Goal: Task Accomplishment & Management: Manage account settings

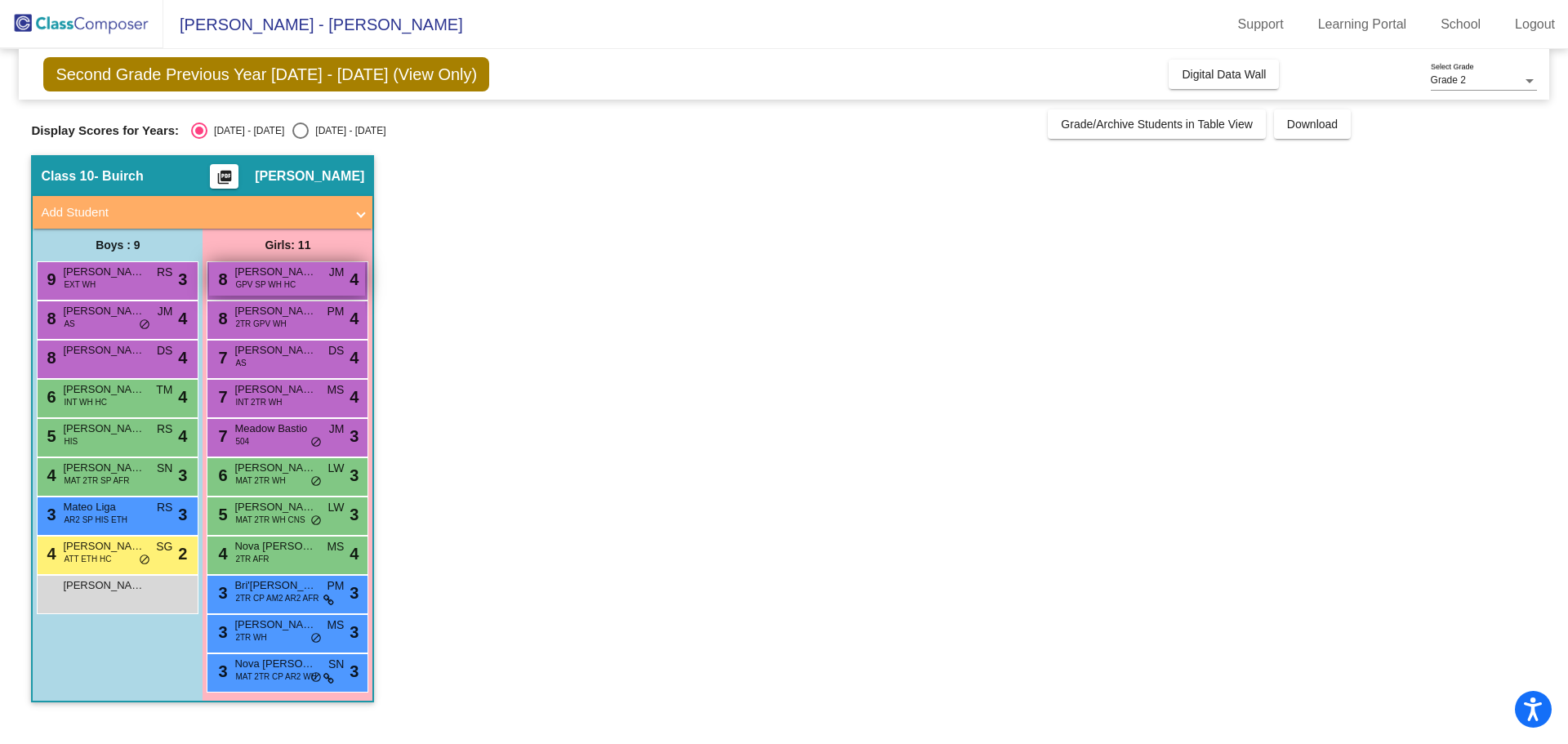
click at [294, 277] on span "[PERSON_NAME]" at bounding box center [275, 272] width 81 height 16
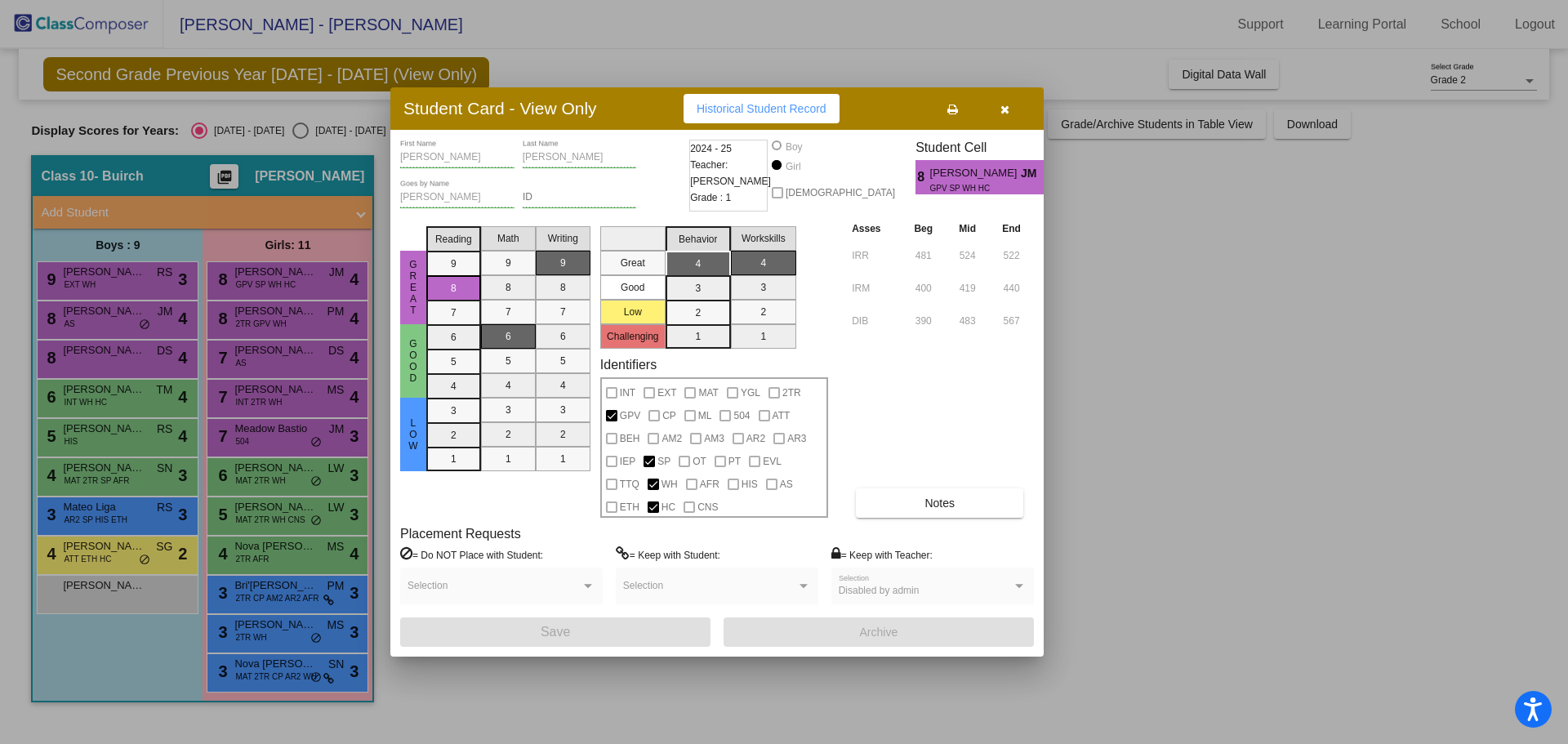
click at [1014, 113] on button "button" at bounding box center [1004, 108] width 52 height 29
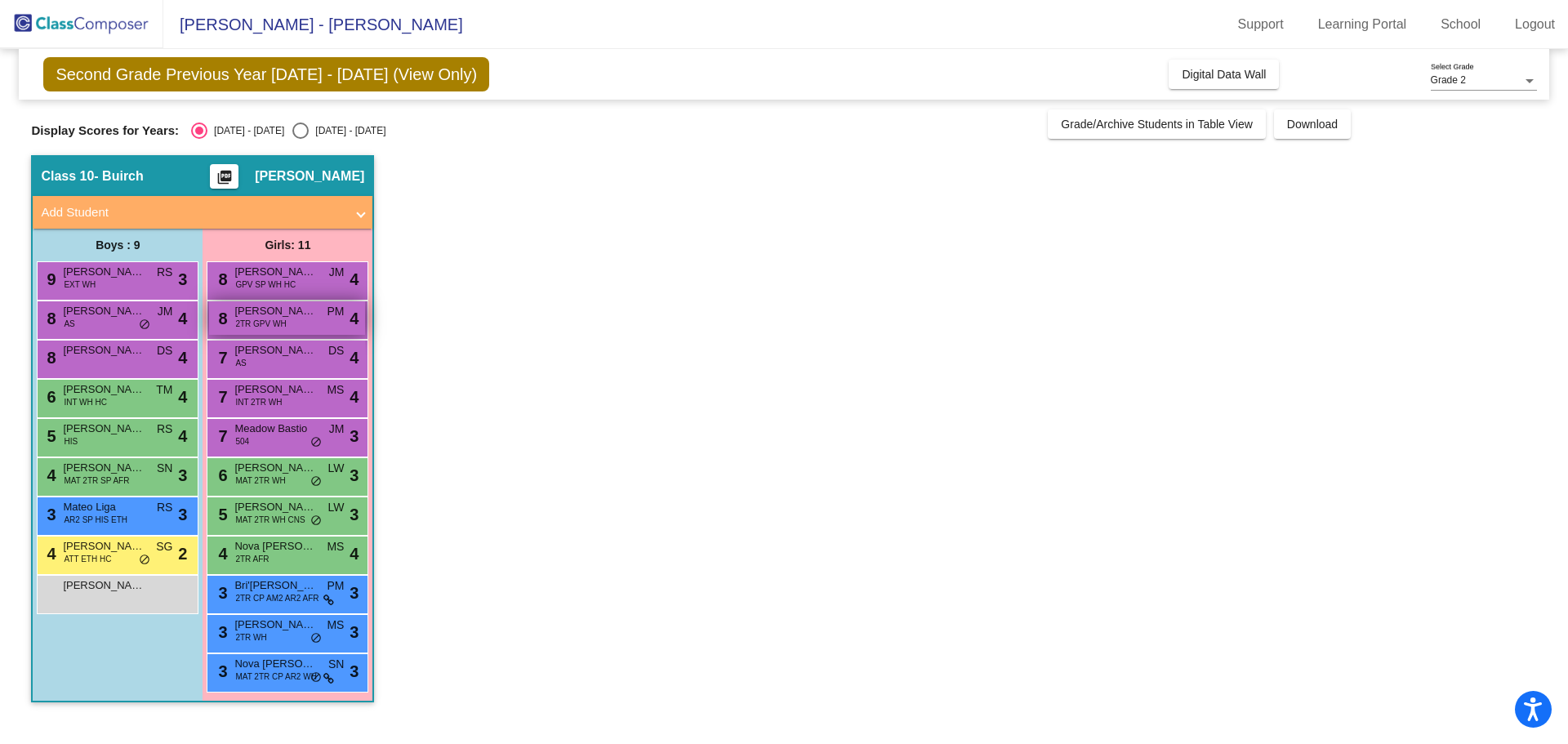
click at [291, 326] on div "8 [PERSON_NAME] 2TR GPV WH PM lock do_not_disturb_alt 4" at bounding box center [287, 318] width 156 height 34
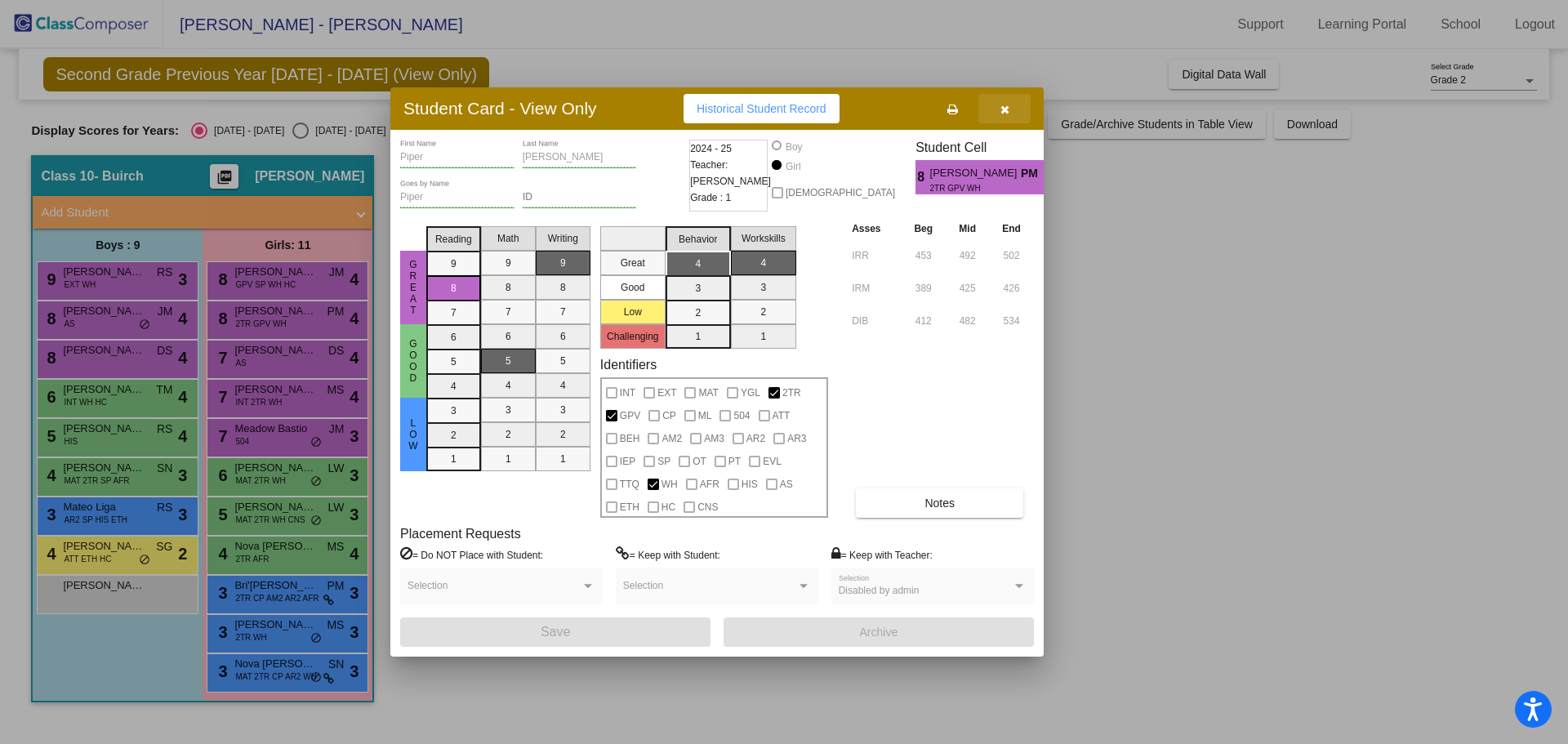
click at [1013, 109] on button "button" at bounding box center [1004, 108] width 52 height 29
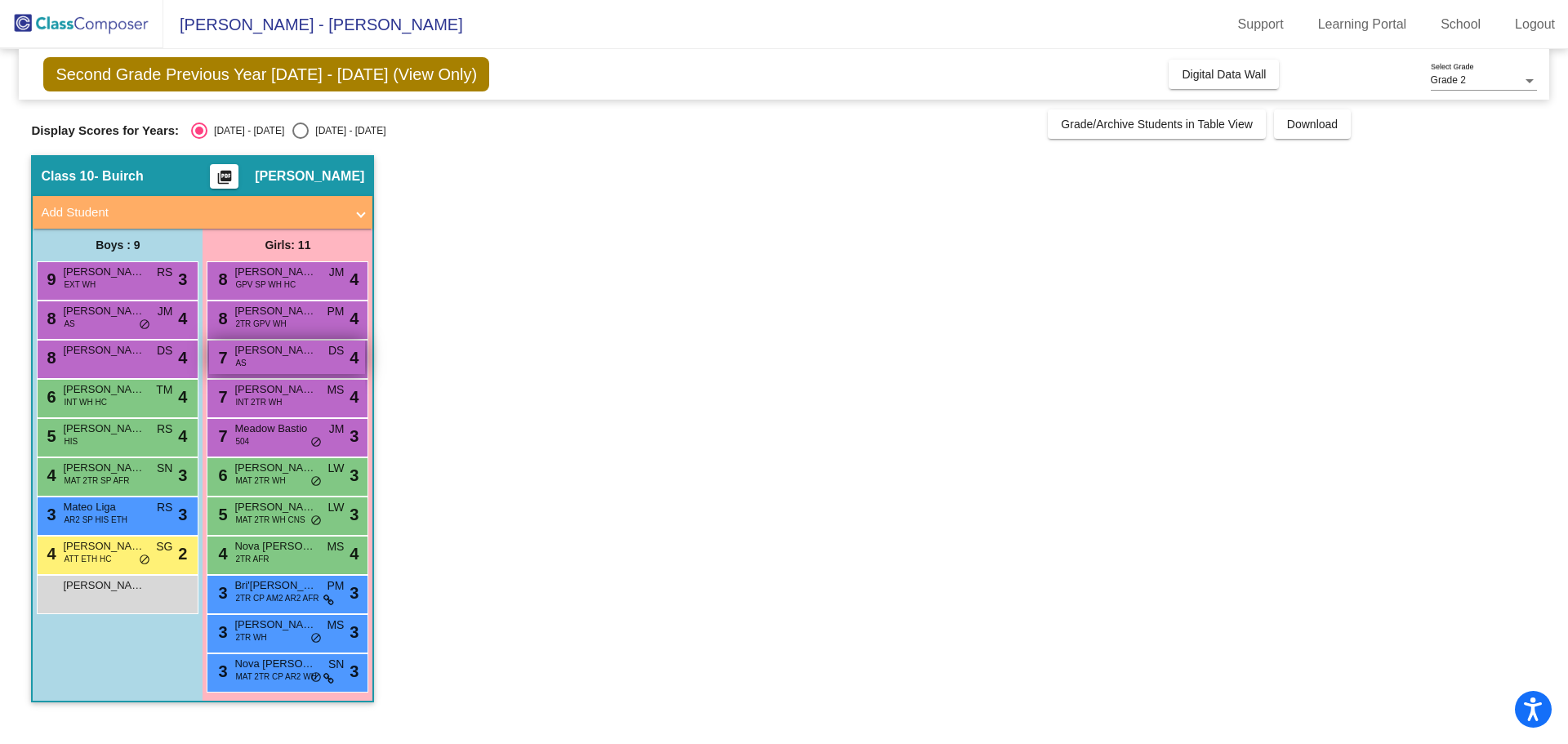
click at [310, 351] on span "[PERSON_NAME]" at bounding box center [275, 350] width 81 height 16
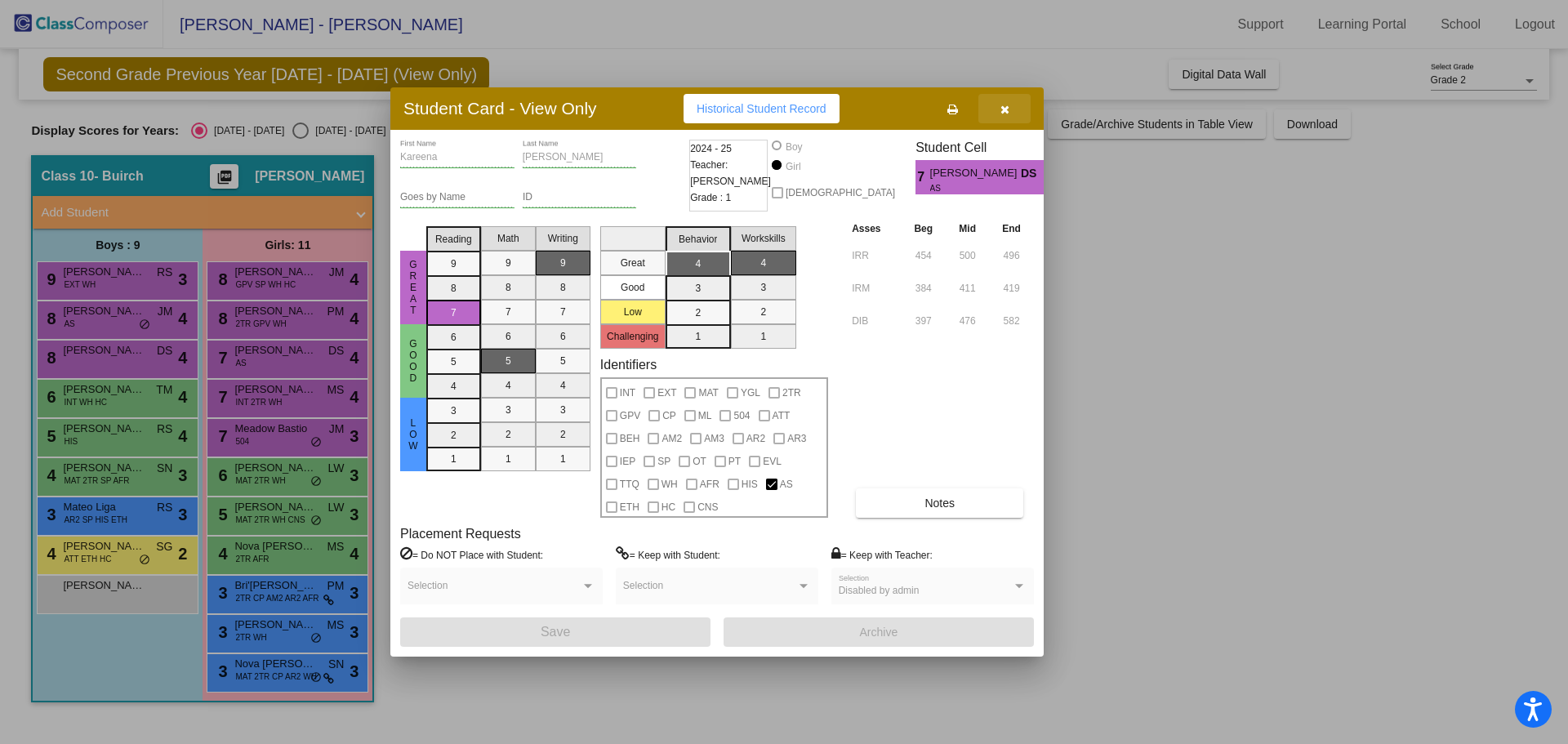
click at [993, 109] on button "button" at bounding box center [1004, 108] width 52 height 29
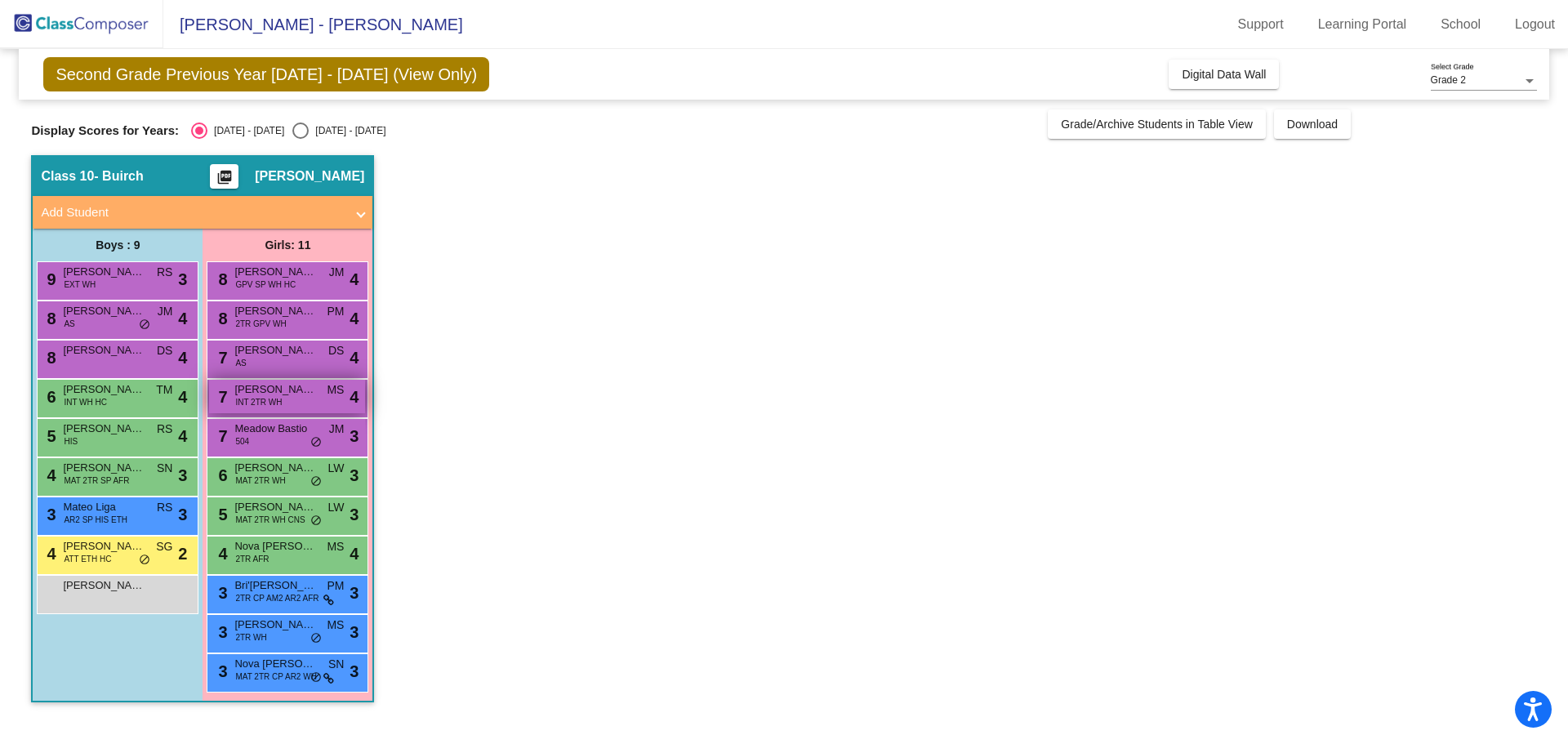
click at [278, 389] on span "[PERSON_NAME]" at bounding box center [275, 389] width 81 height 16
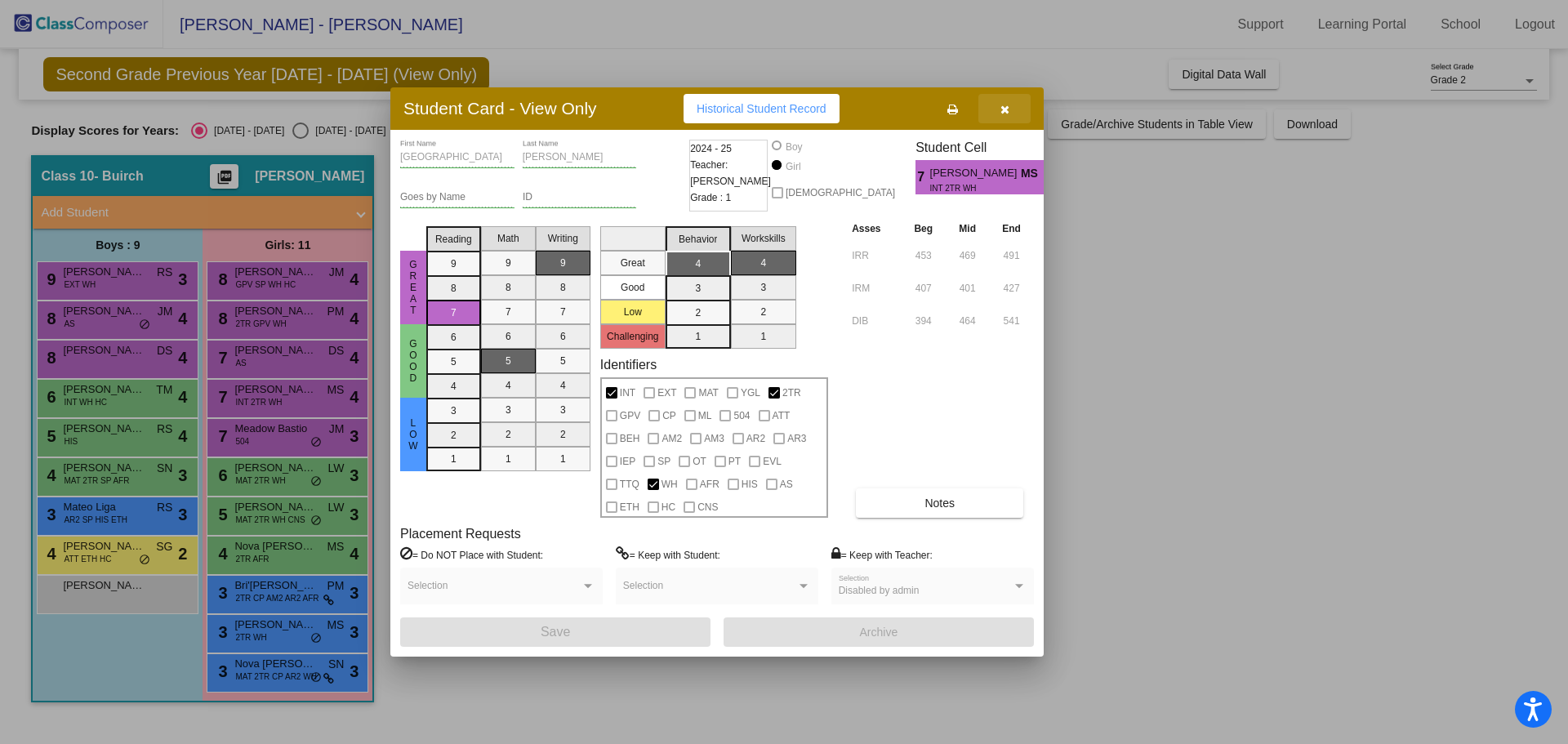
click at [1006, 116] on button "button" at bounding box center [1004, 108] width 52 height 29
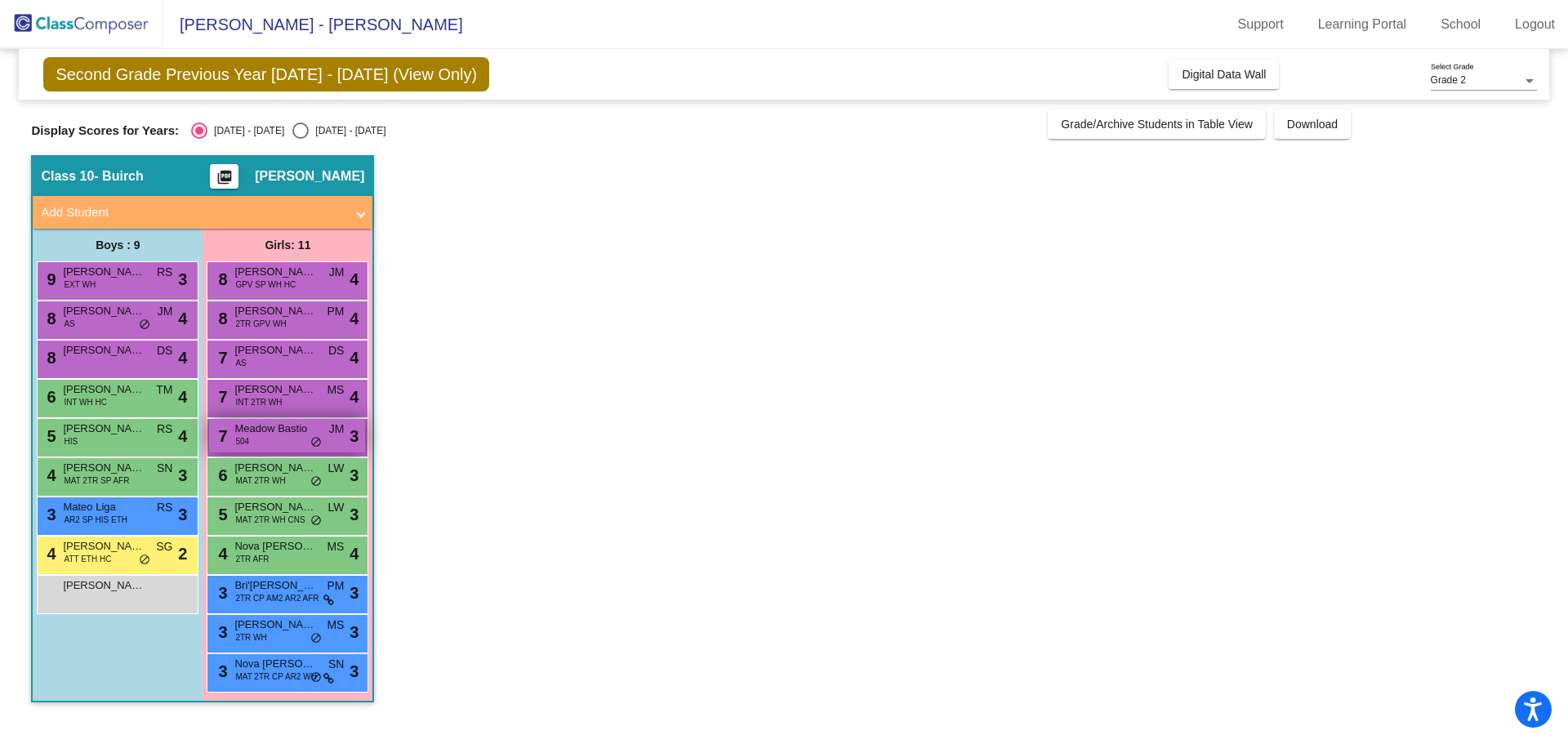
click at [278, 437] on div "7 Meadow Bastio 504 JM lock do_not_disturb_alt 3" at bounding box center [287, 436] width 156 height 34
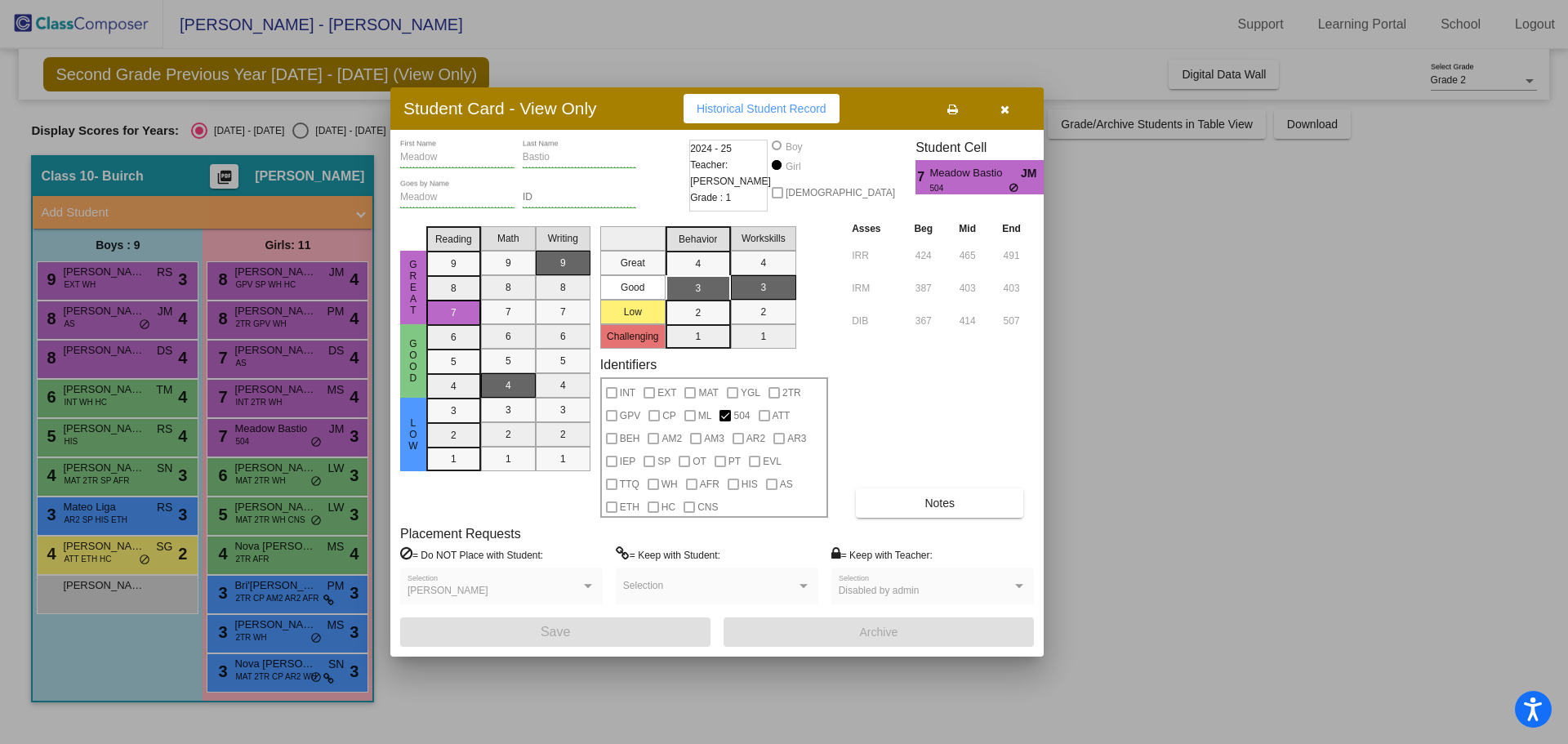
click at [1002, 111] on icon "button" at bounding box center [1005, 109] width 9 height 12
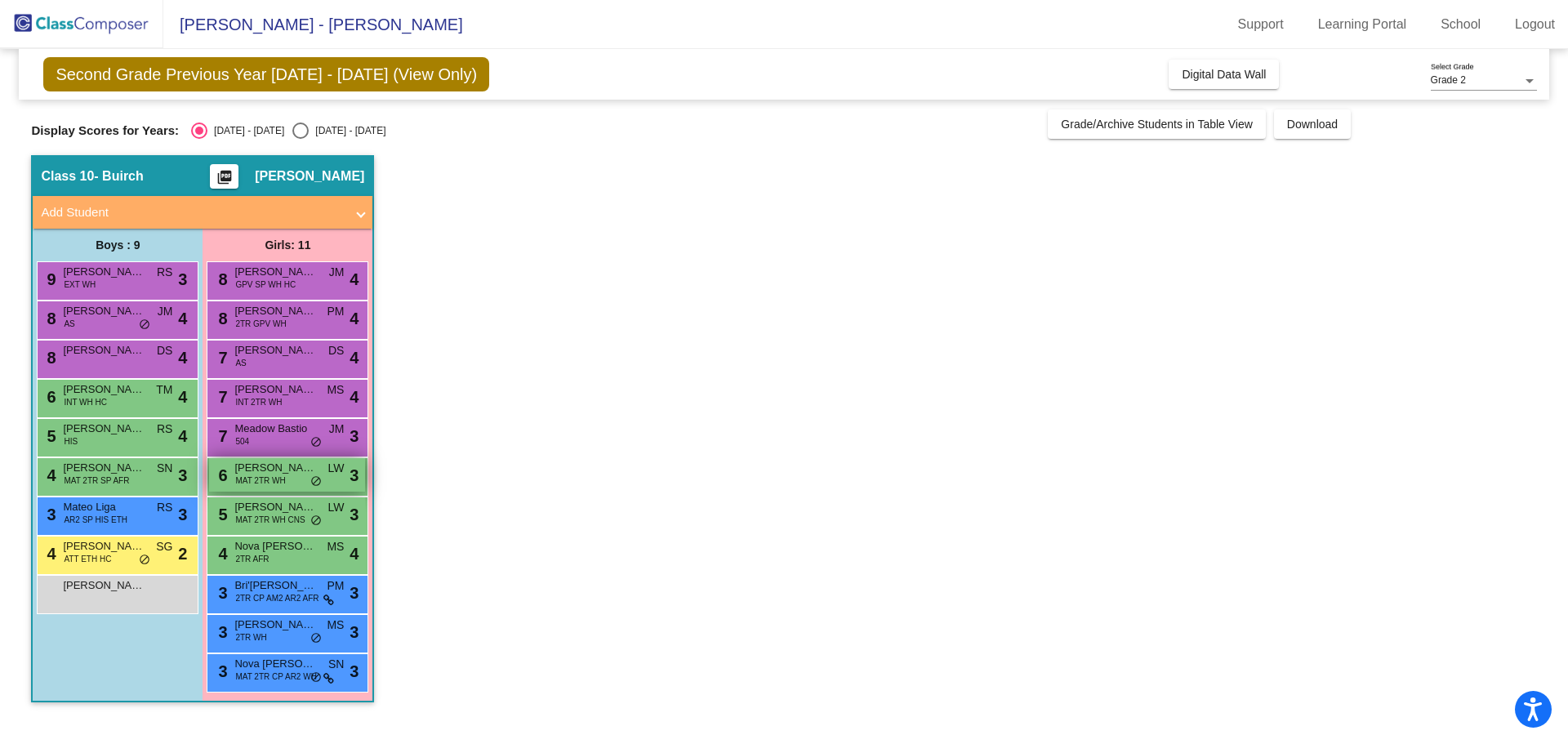
click at [275, 480] on span "MAT 2TR WH" at bounding box center [260, 481] width 50 height 12
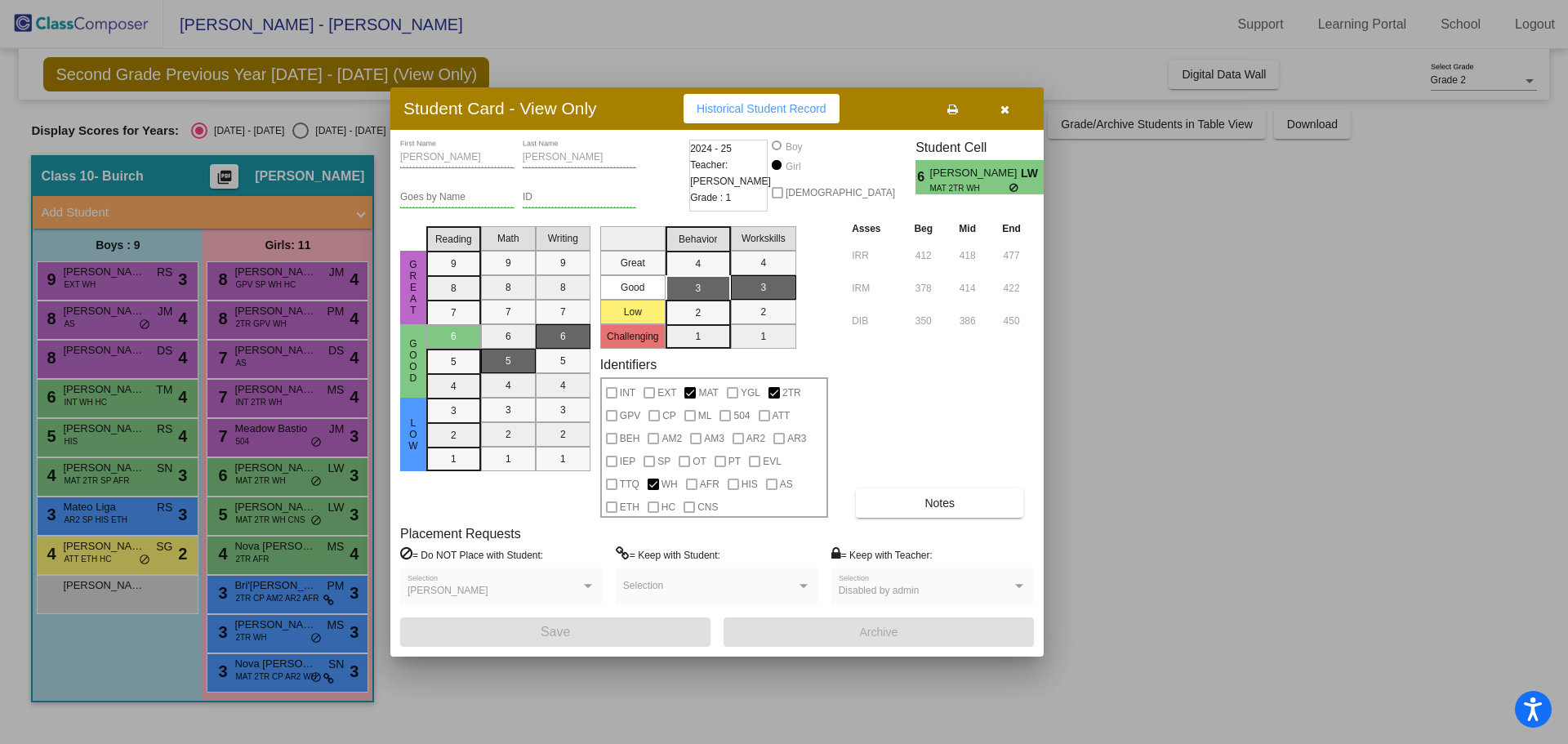
click at [1007, 117] on button "button" at bounding box center [1004, 108] width 52 height 29
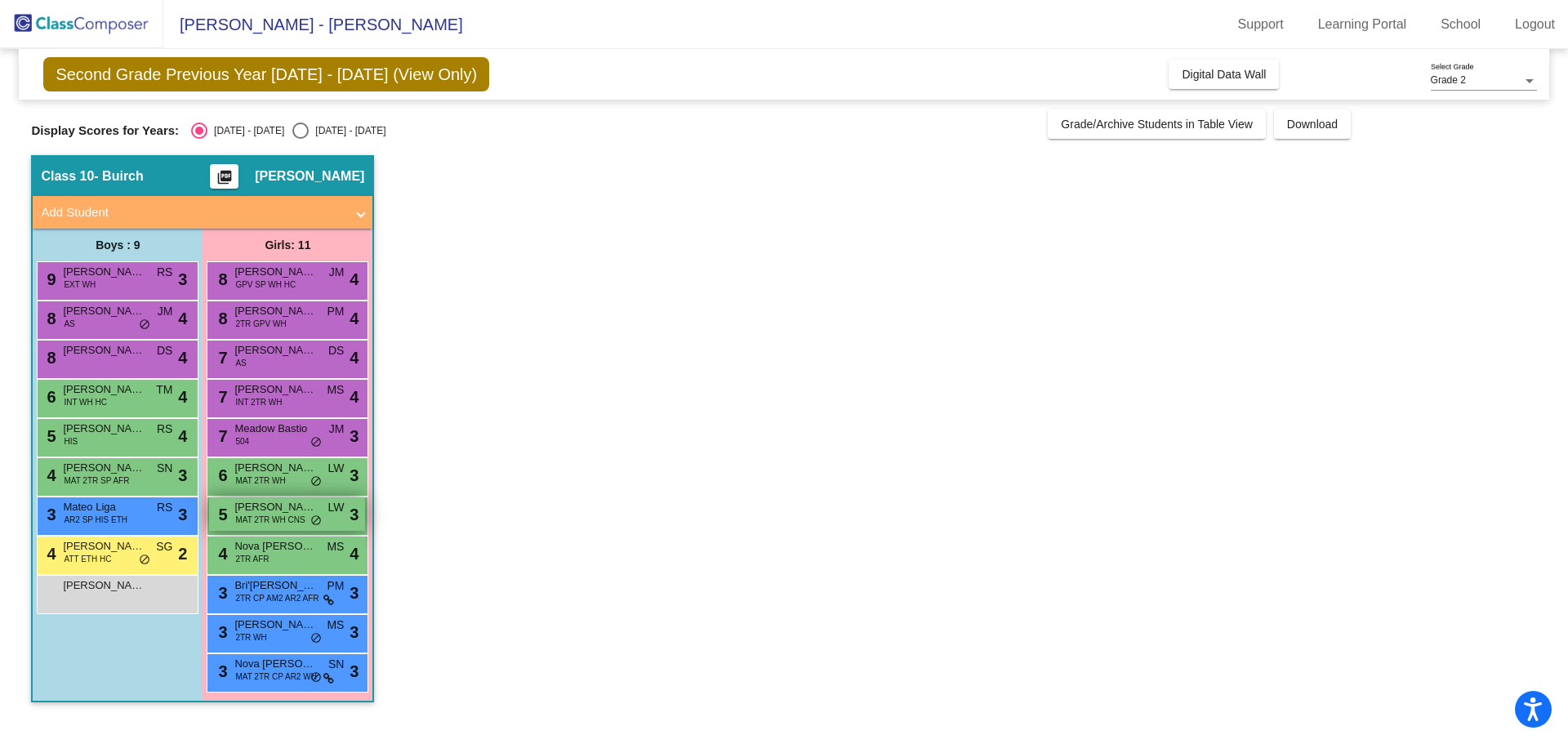
click at [275, 518] on span "MAT 2TR WH CNS" at bounding box center [270, 520] width 70 height 12
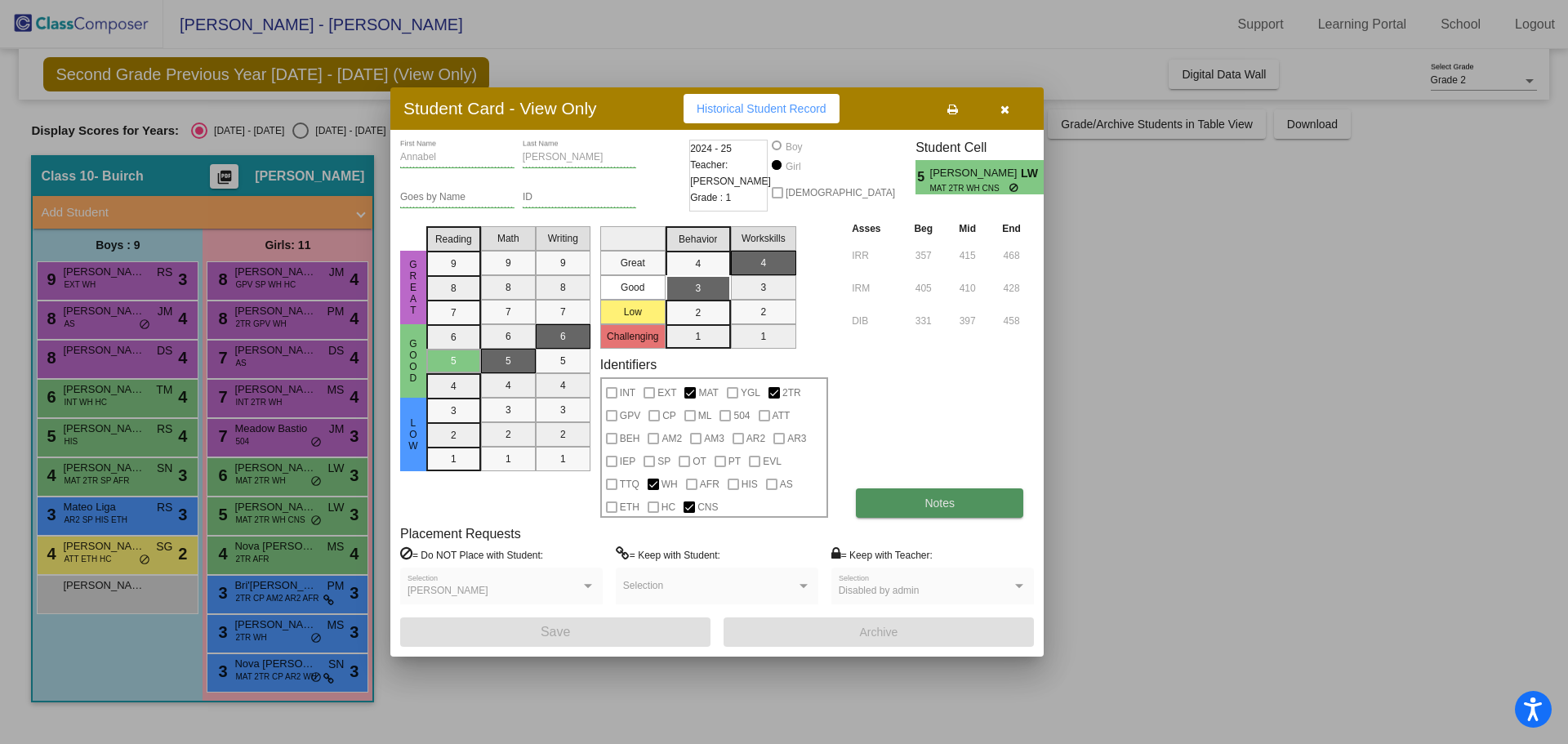
click at [903, 500] on button "Notes" at bounding box center [939, 502] width 167 height 29
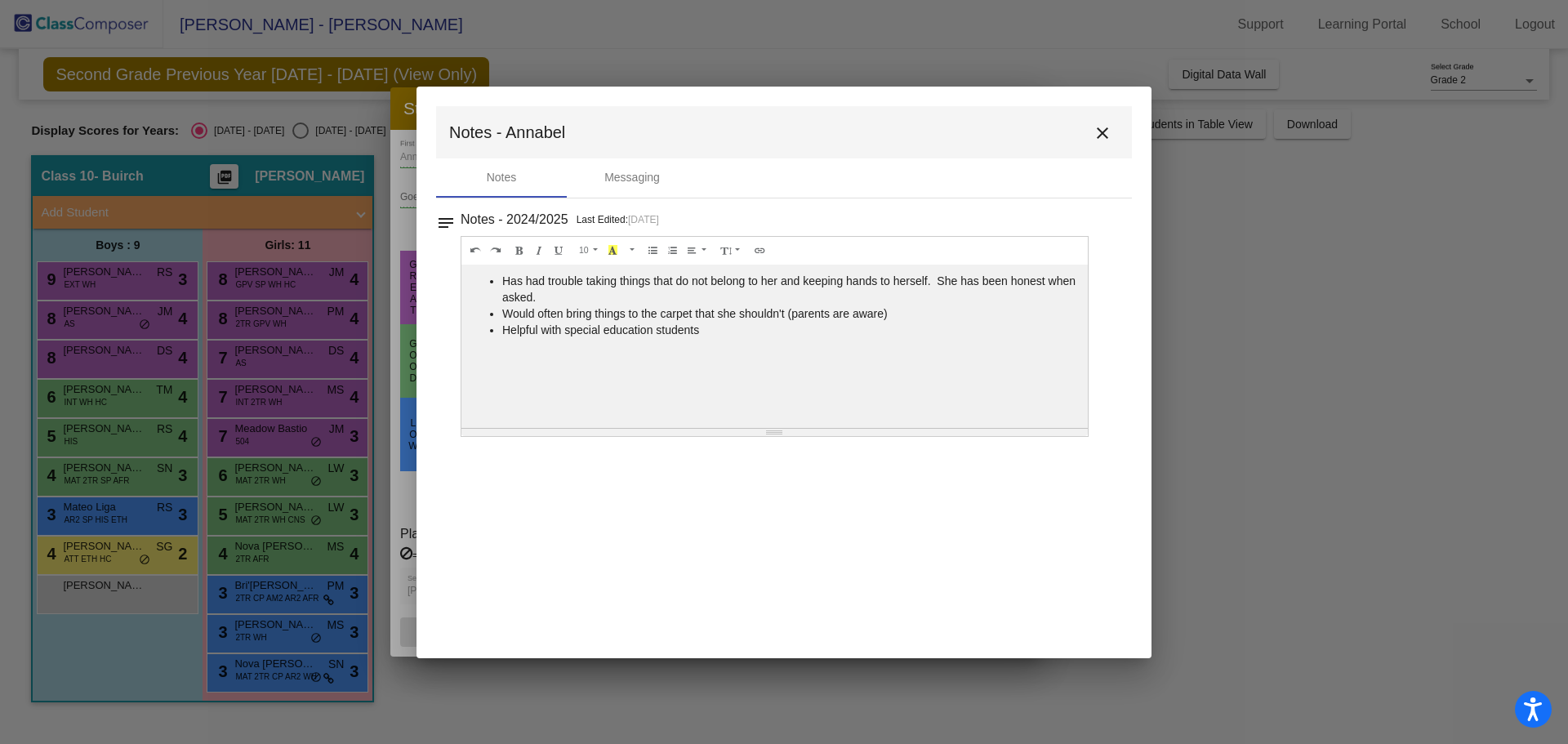
click at [1099, 125] on mat-icon "close" at bounding box center [1103, 133] width 19 height 19
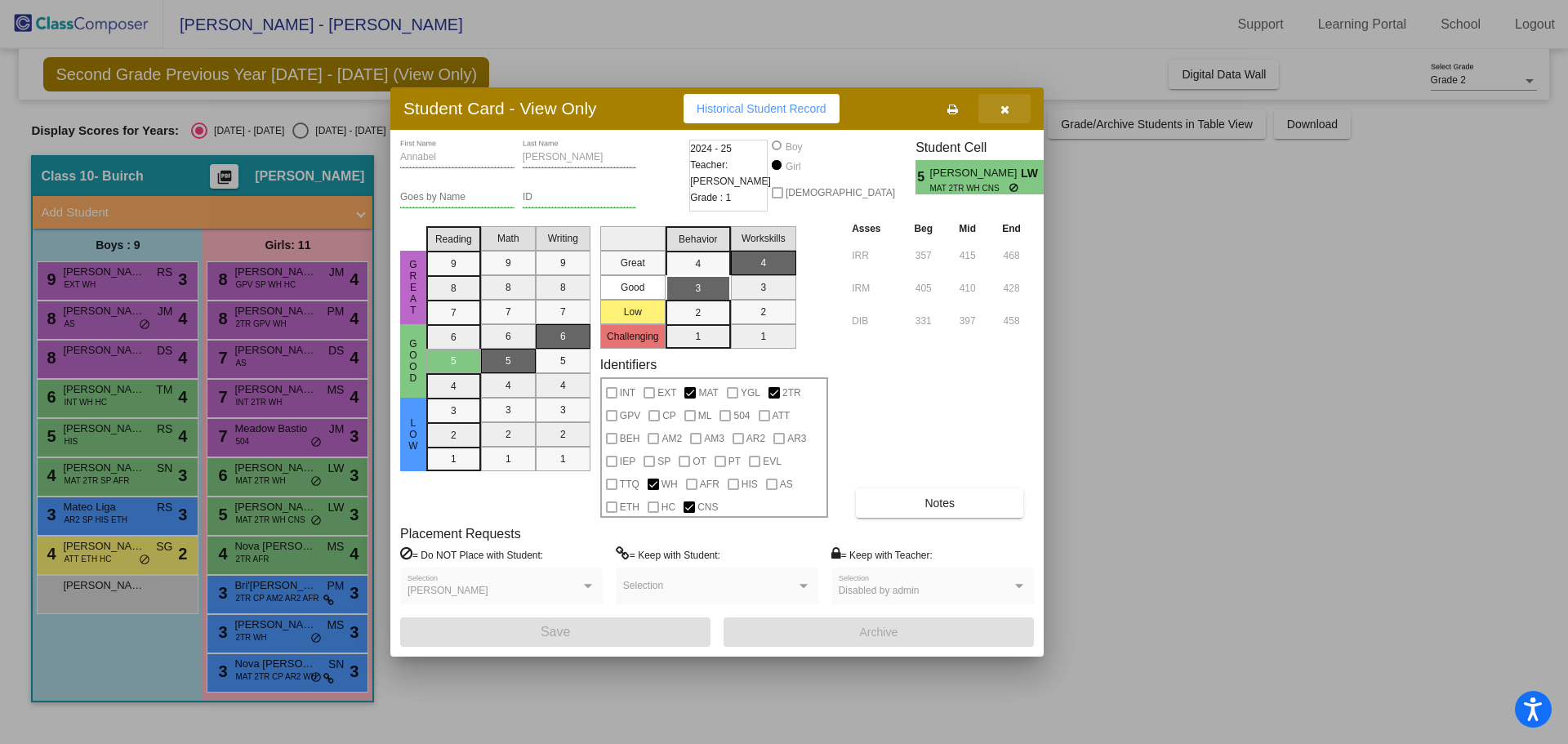
click at [1008, 111] on icon "button" at bounding box center [1005, 109] width 9 height 12
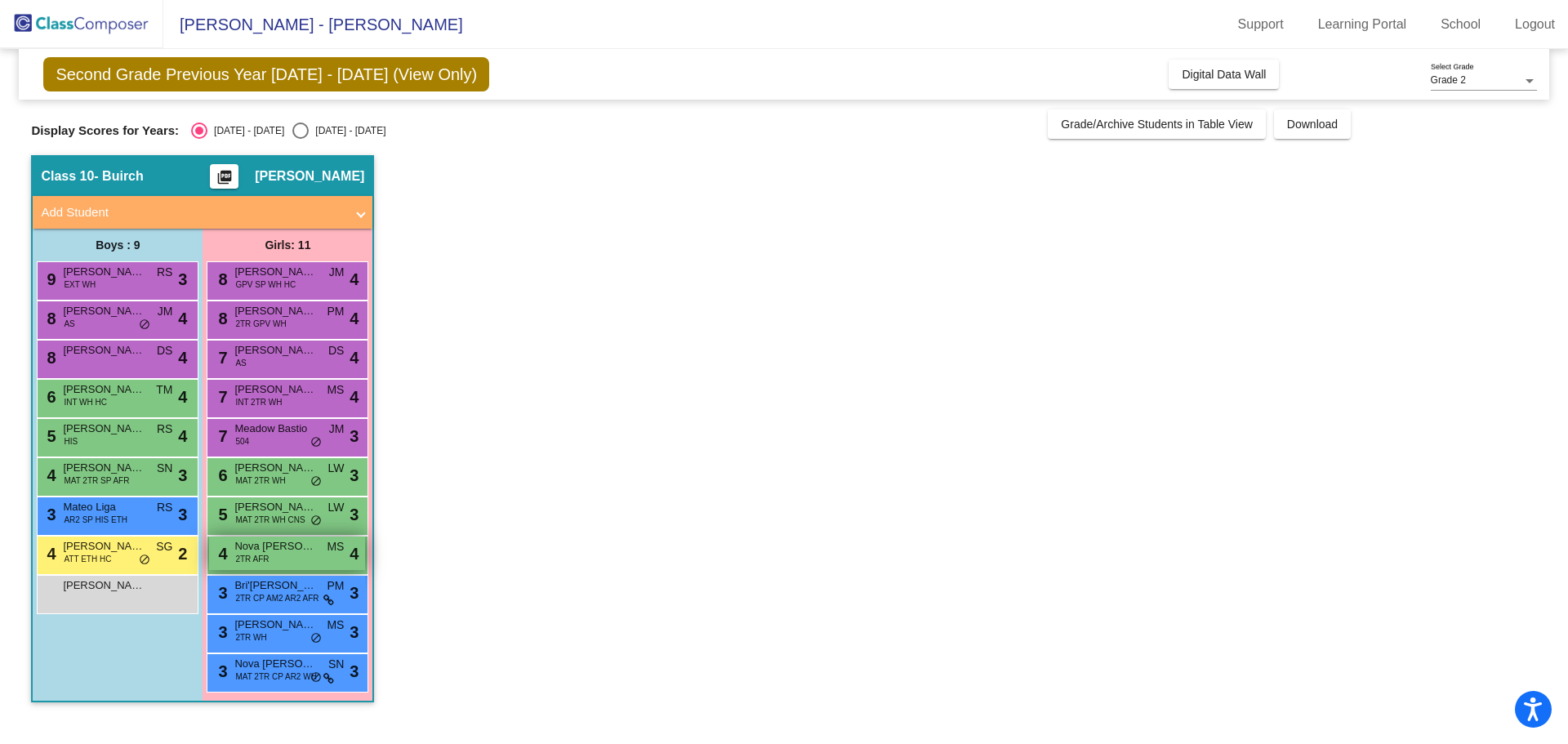
click at [292, 558] on div "4 Nova [PERSON_NAME] 2TR AFR MS lock do_not_disturb_alt 4" at bounding box center [287, 554] width 156 height 34
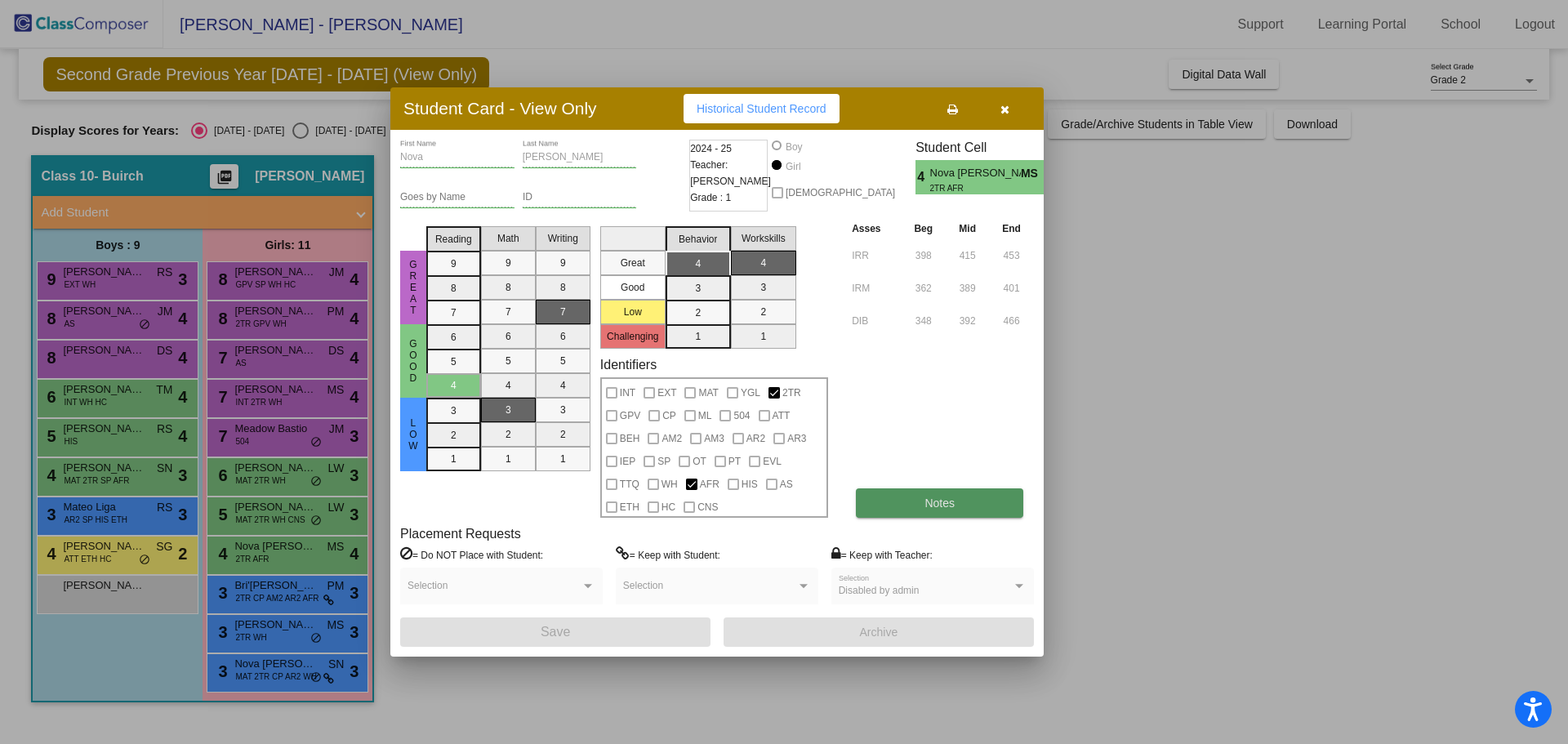
click at [925, 503] on span "Notes" at bounding box center [939, 503] width 30 height 13
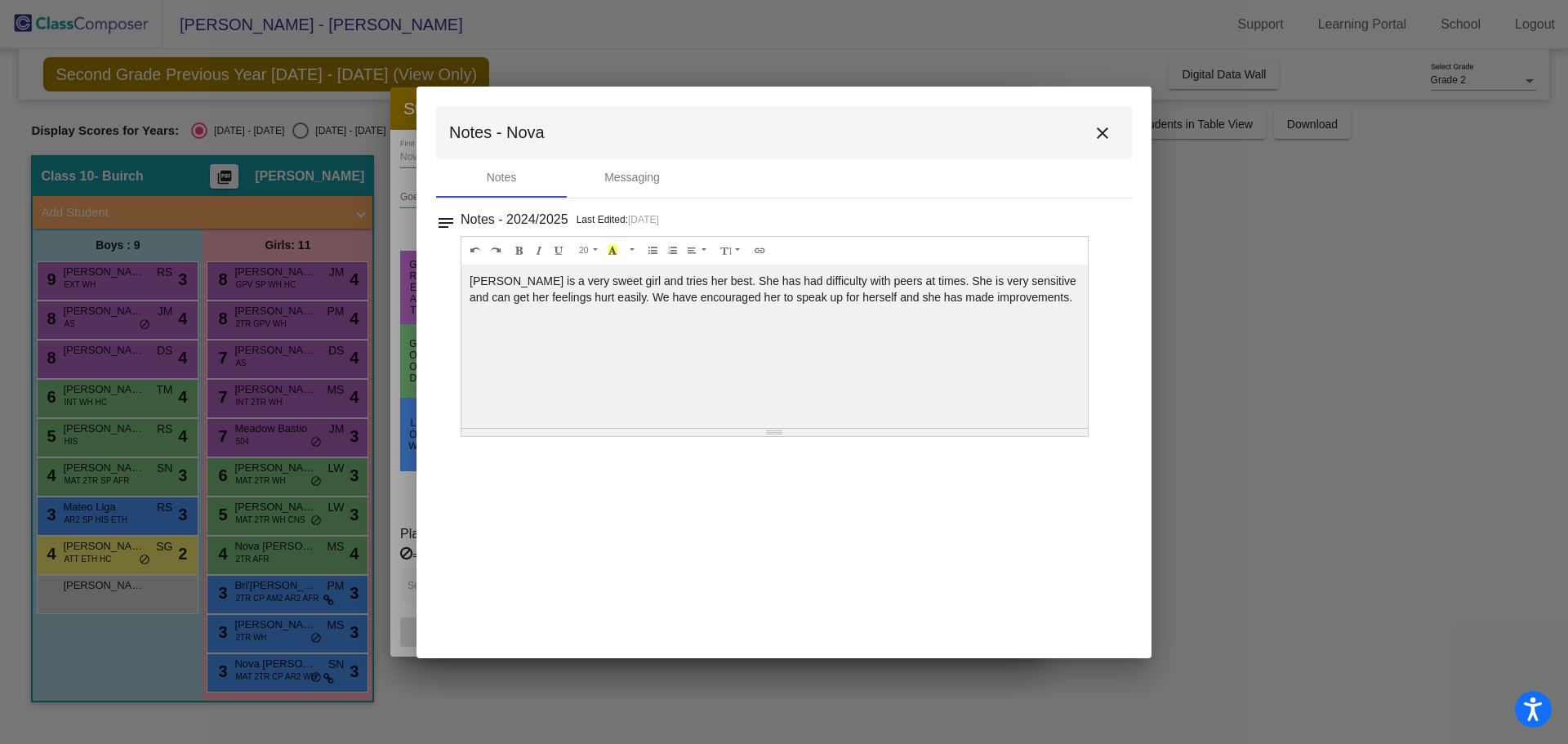
click at [1107, 134] on mat-icon "close" at bounding box center [1103, 133] width 19 height 19
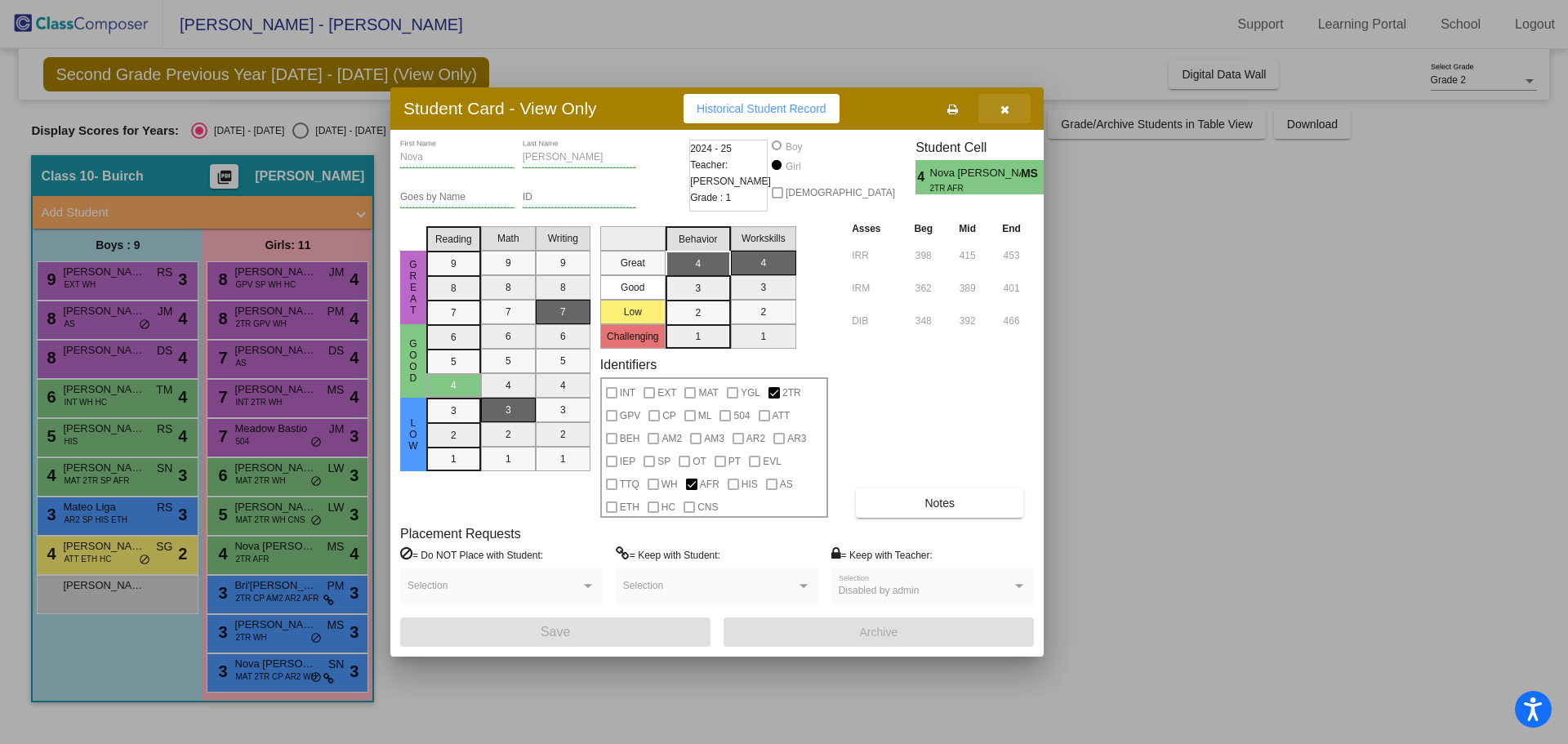
click at [1001, 112] on icon "button" at bounding box center [1005, 109] width 9 height 12
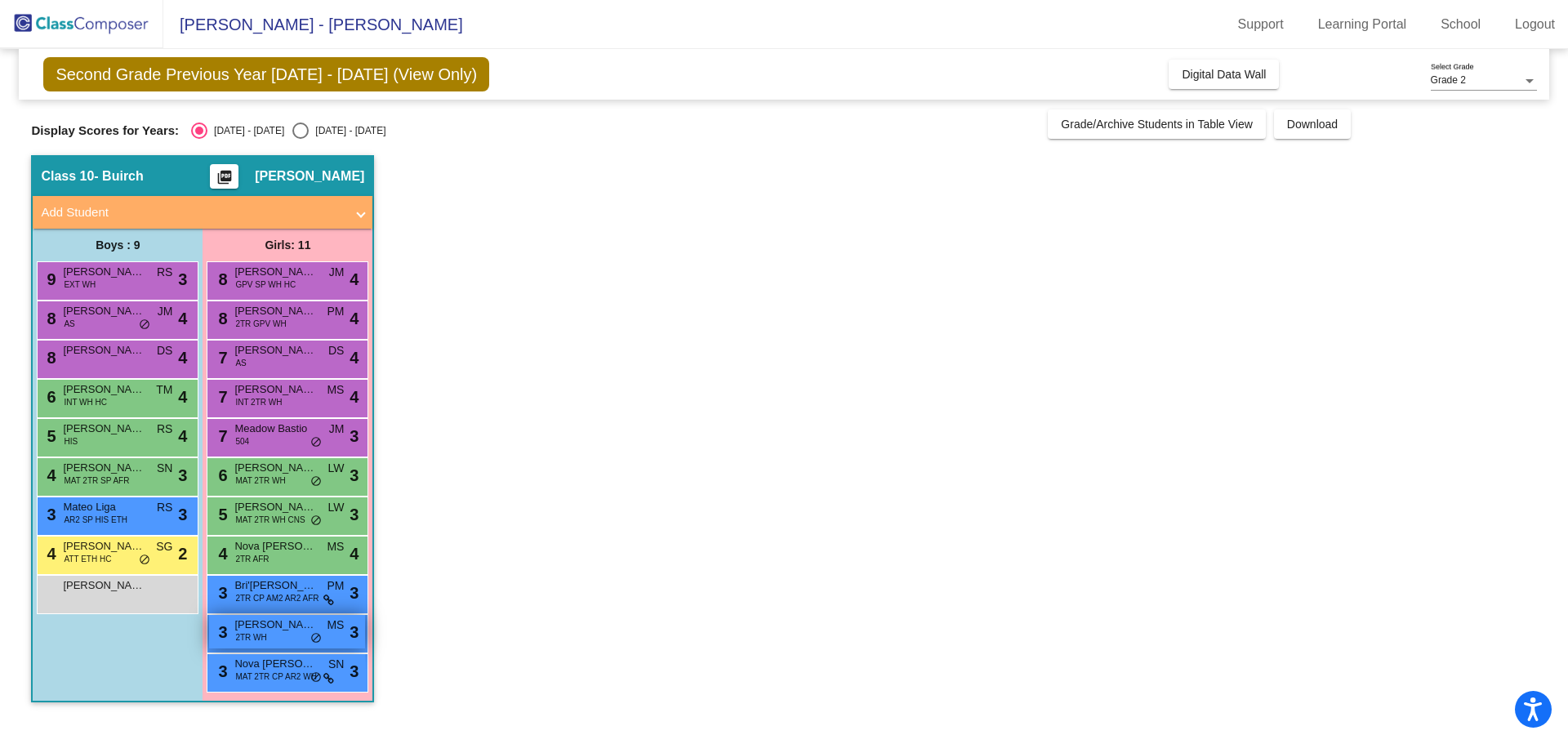
click at [271, 633] on span "[PERSON_NAME]" at bounding box center [275, 625] width 81 height 16
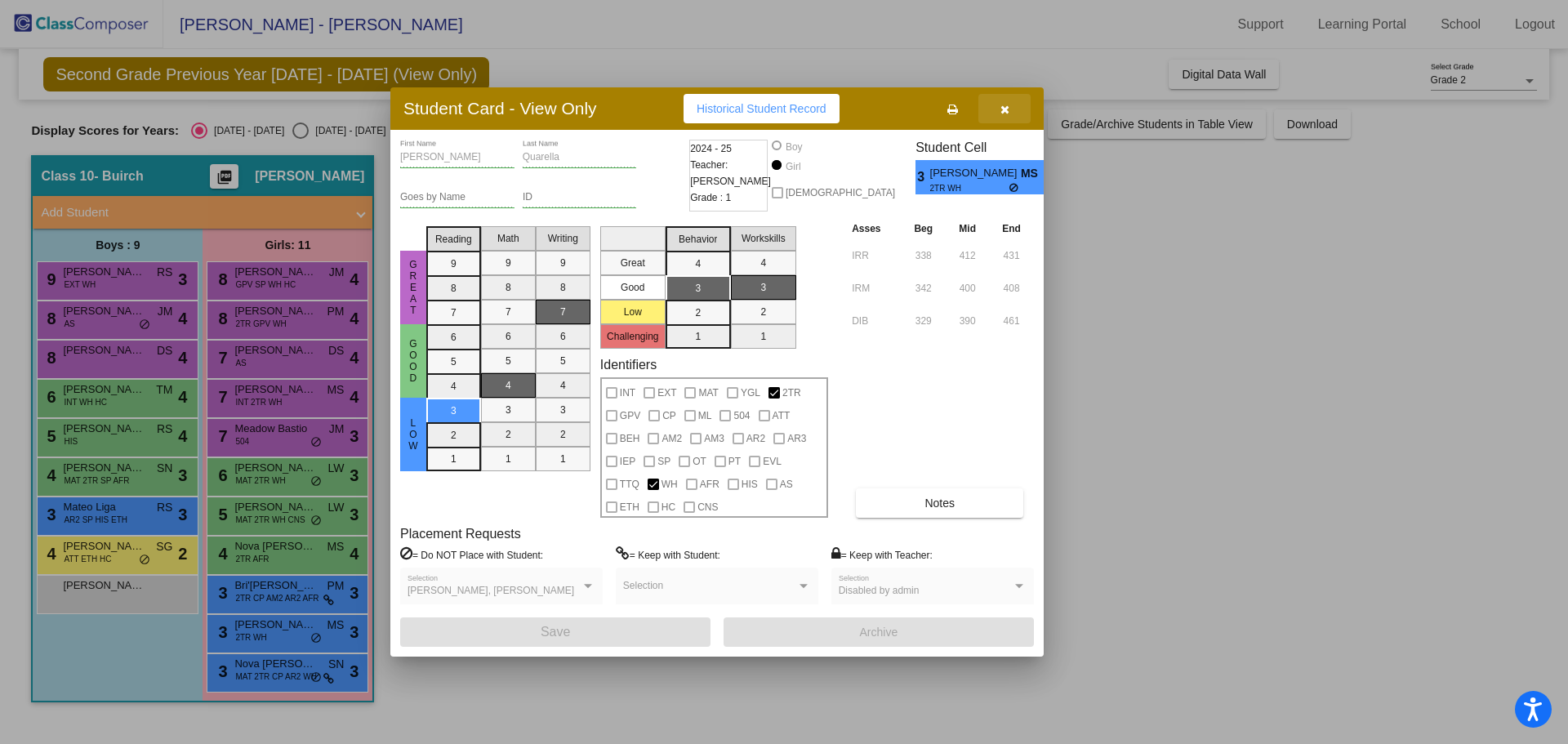
click at [997, 114] on button "button" at bounding box center [1004, 108] width 52 height 29
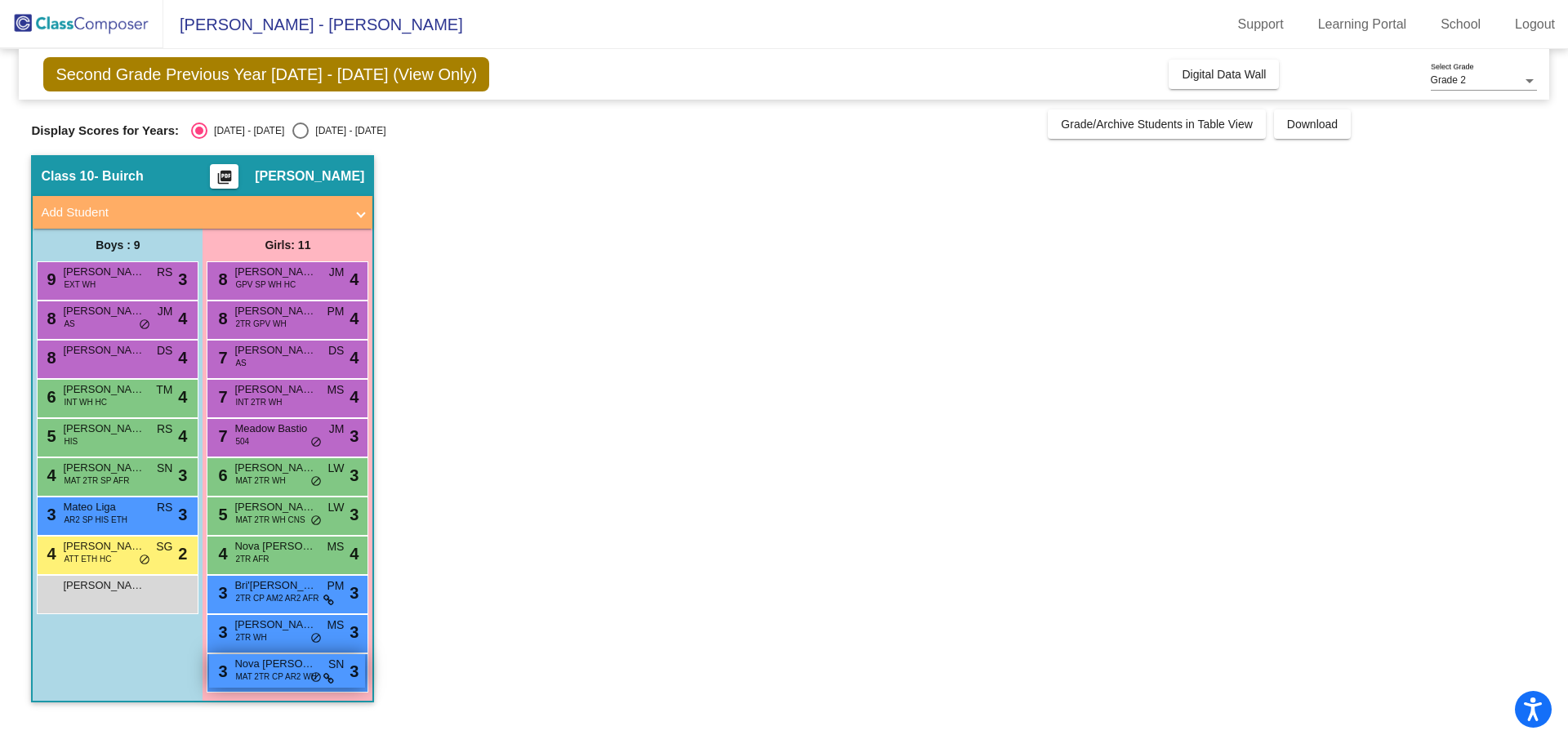
click at [287, 671] on span "MAT 2TR CP AR2 WH" at bounding box center [275, 677] width 80 height 12
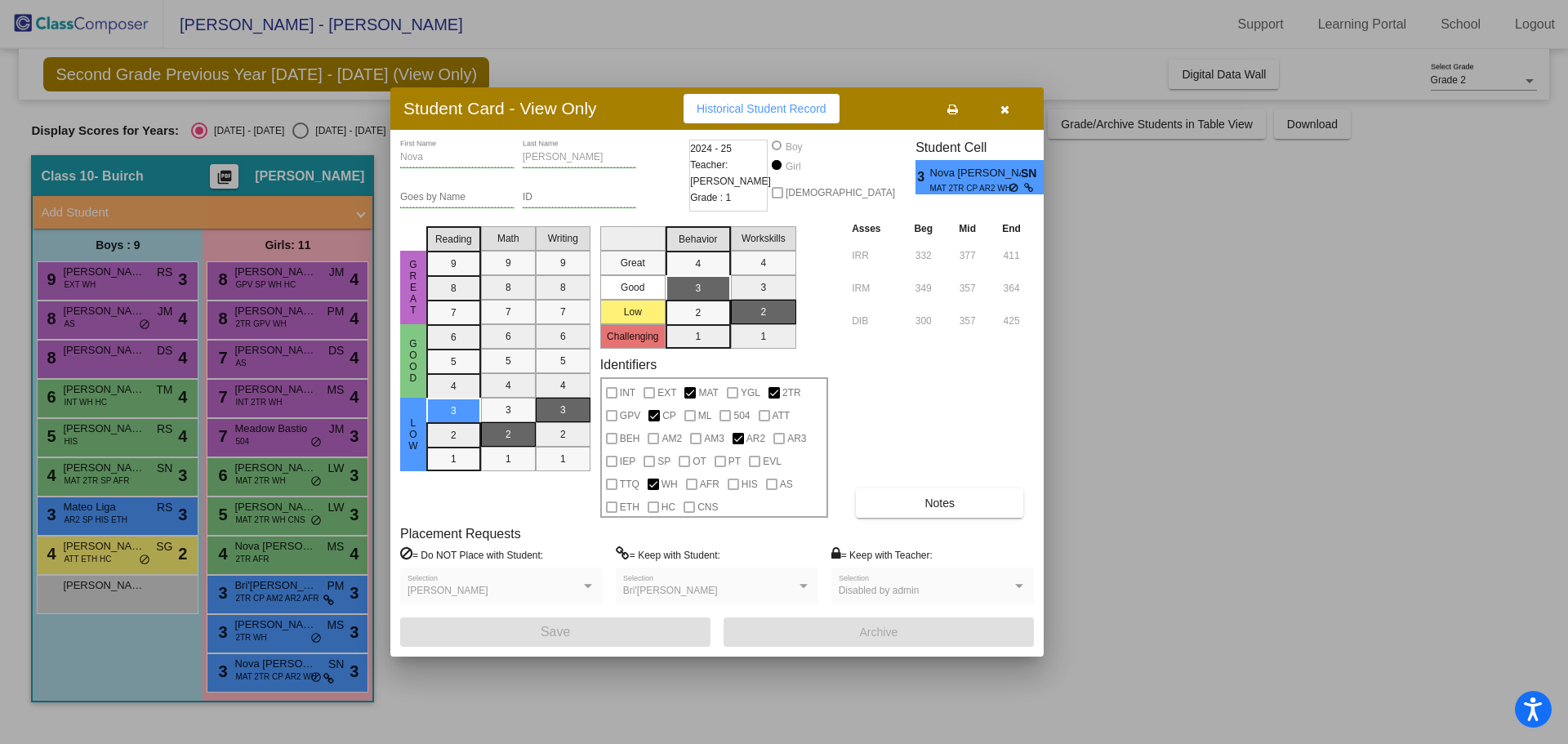
click at [1007, 108] on icon "button" at bounding box center [1005, 109] width 9 height 12
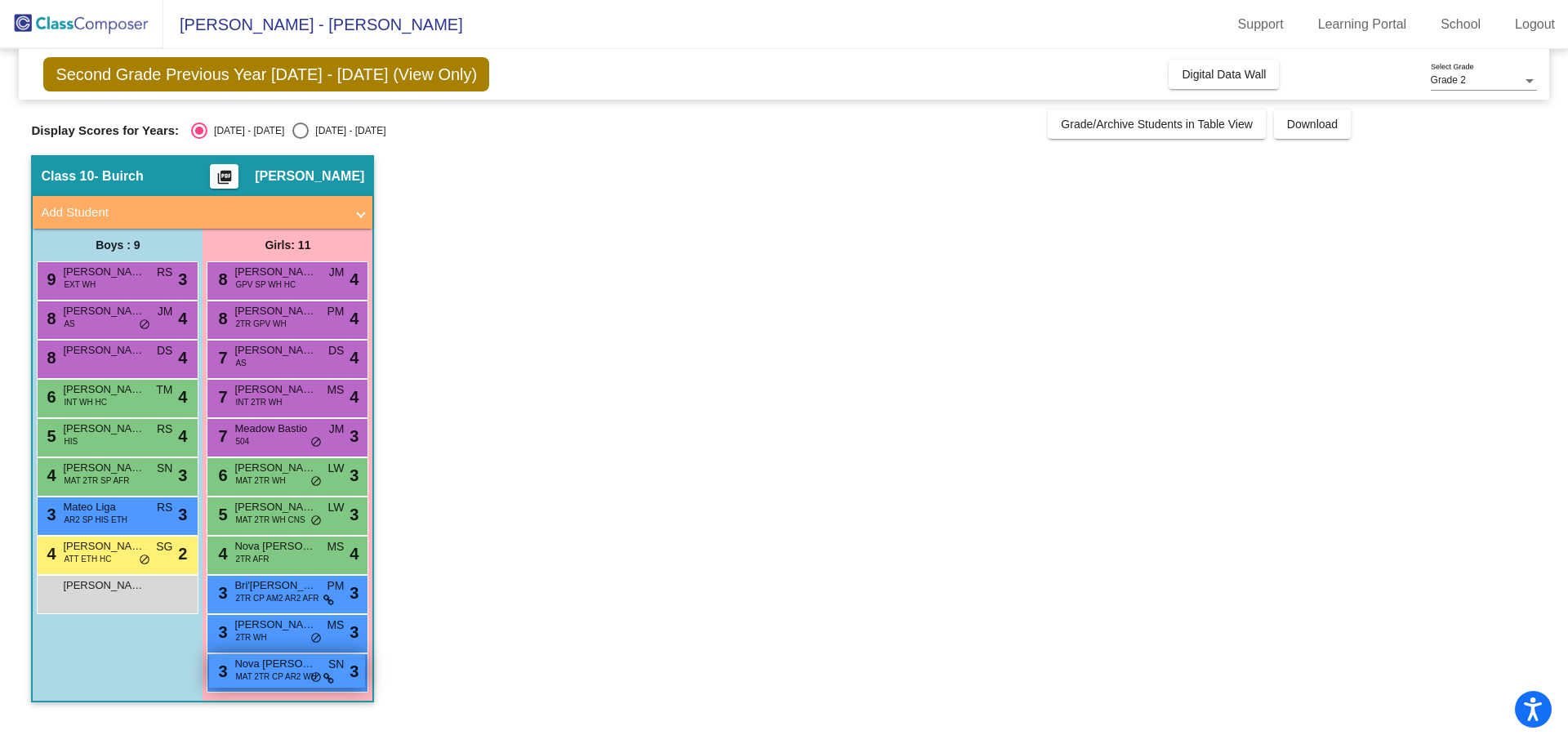
click at [331, 682] on icon at bounding box center [329, 679] width 11 height 12
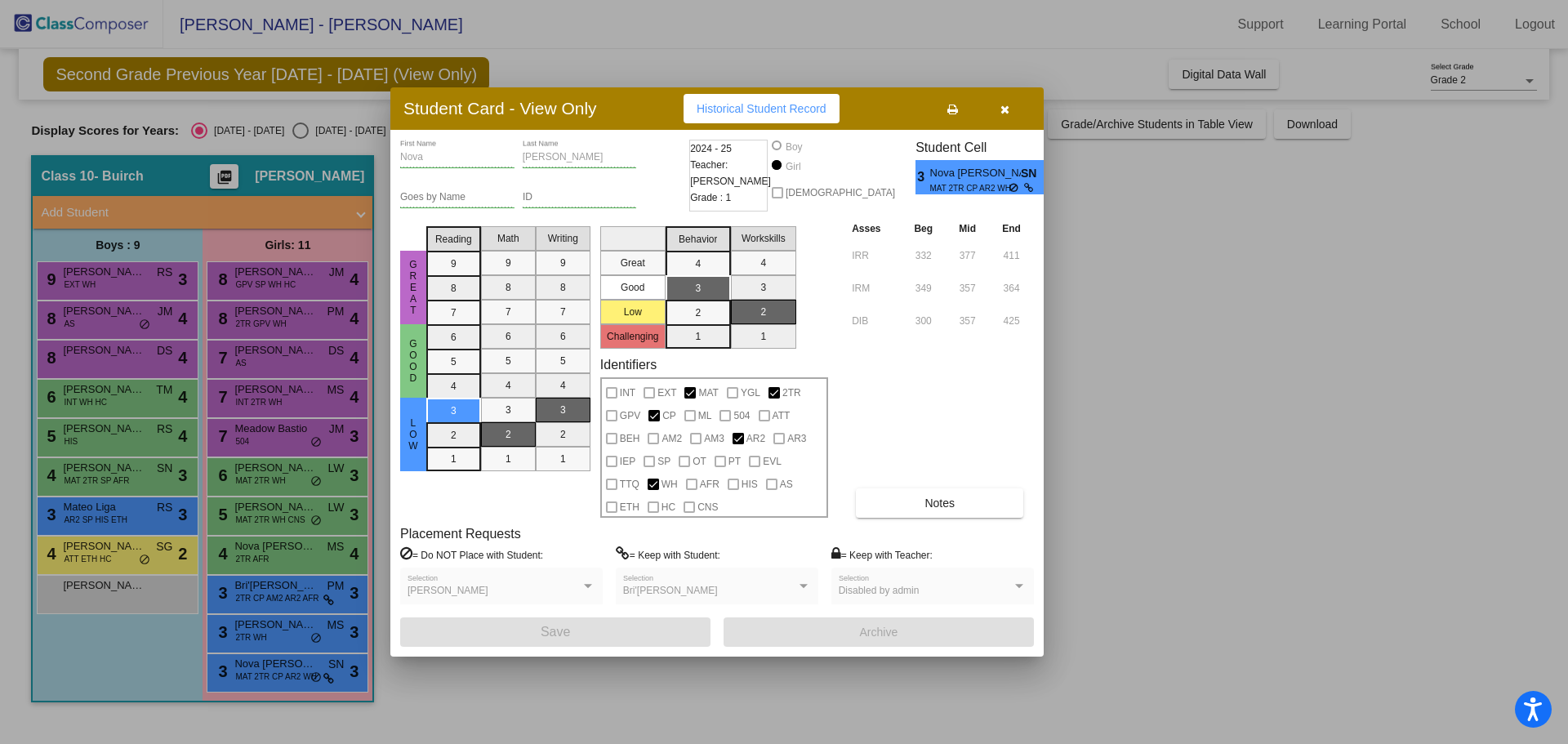
click at [127, 283] on div at bounding box center [784, 372] width 1568 height 744
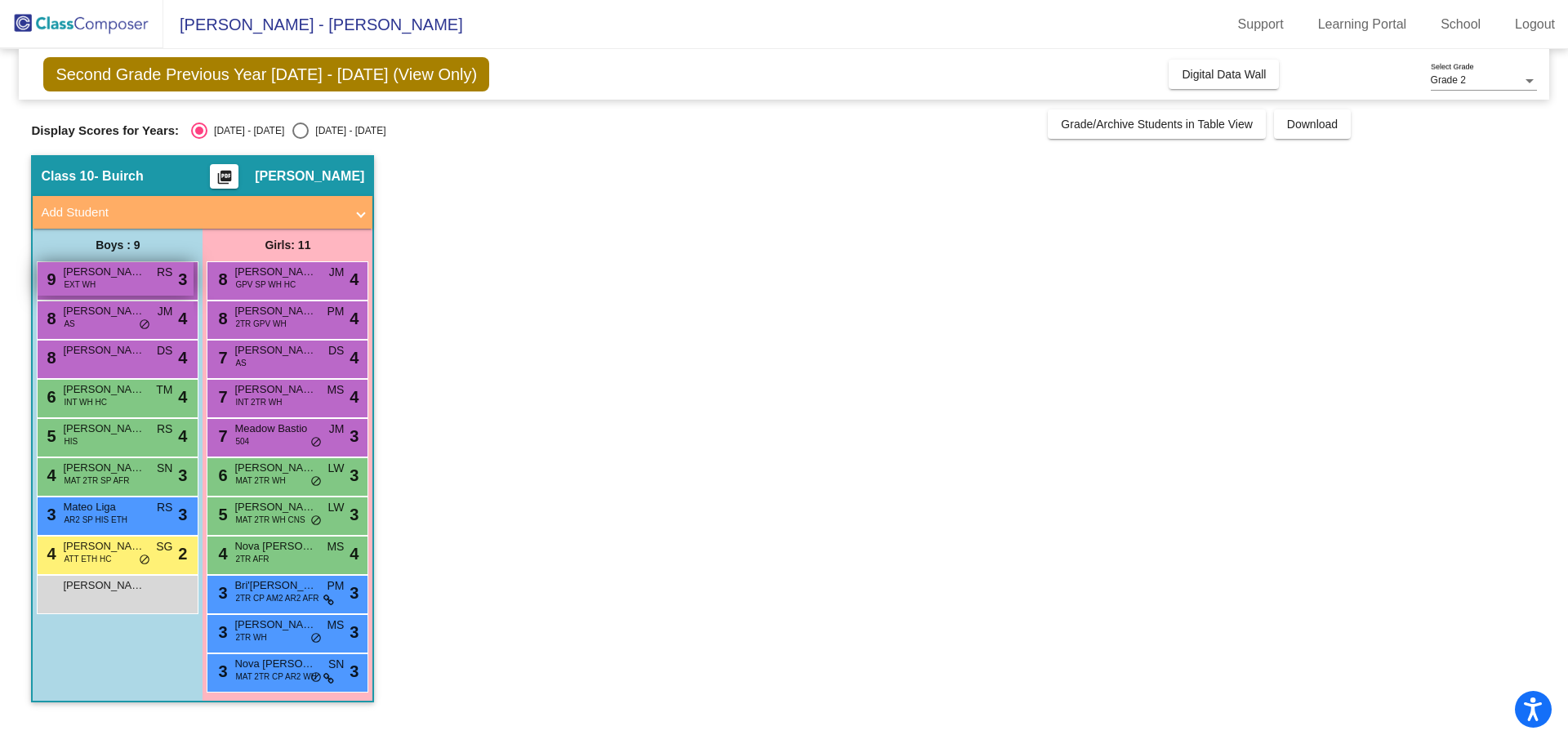
click at [88, 271] on span "[PERSON_NAME]" at bounding box center [103, 272] width 81 height 16
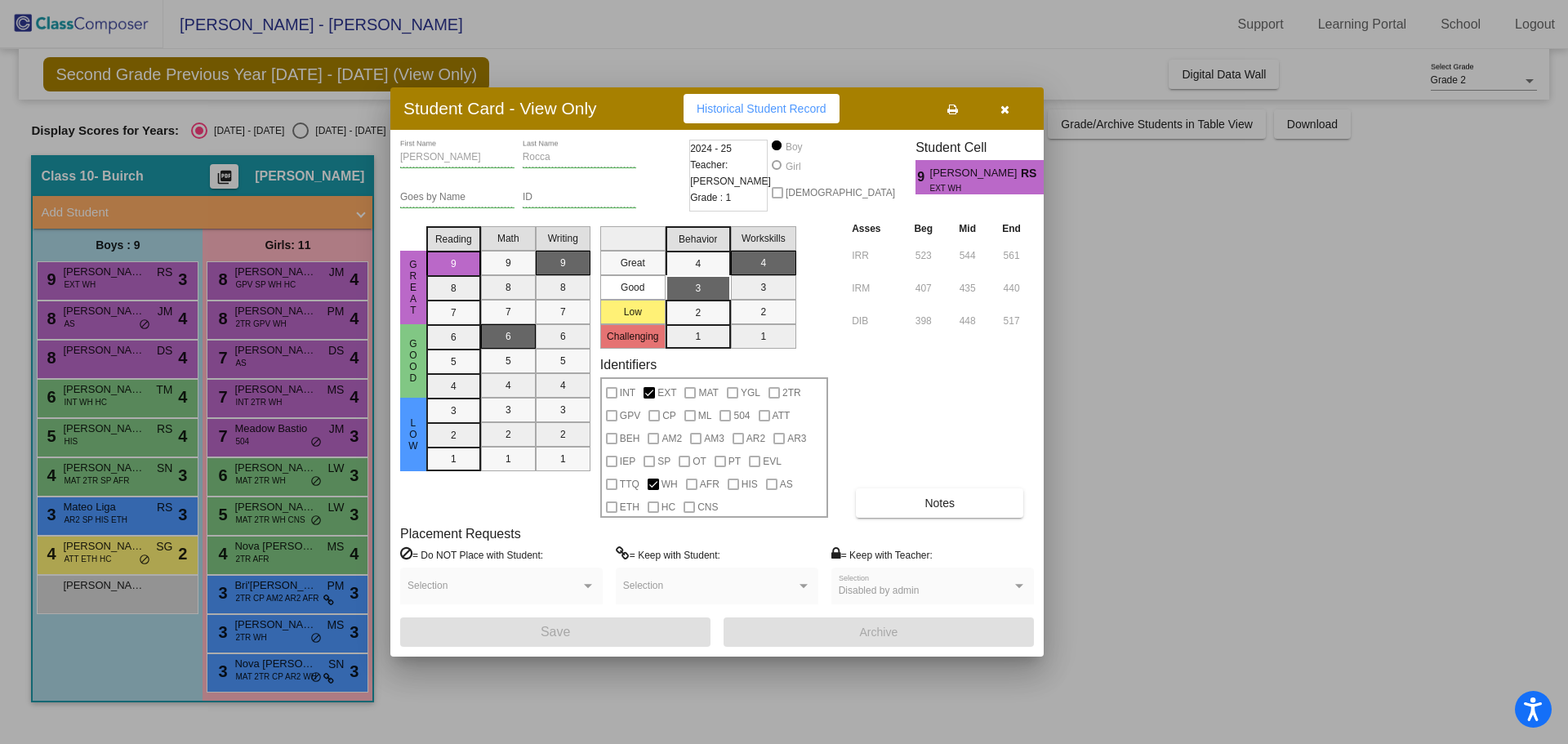
click at [154, 325] on div at bounding box center [784, 372] width 1568 height 744
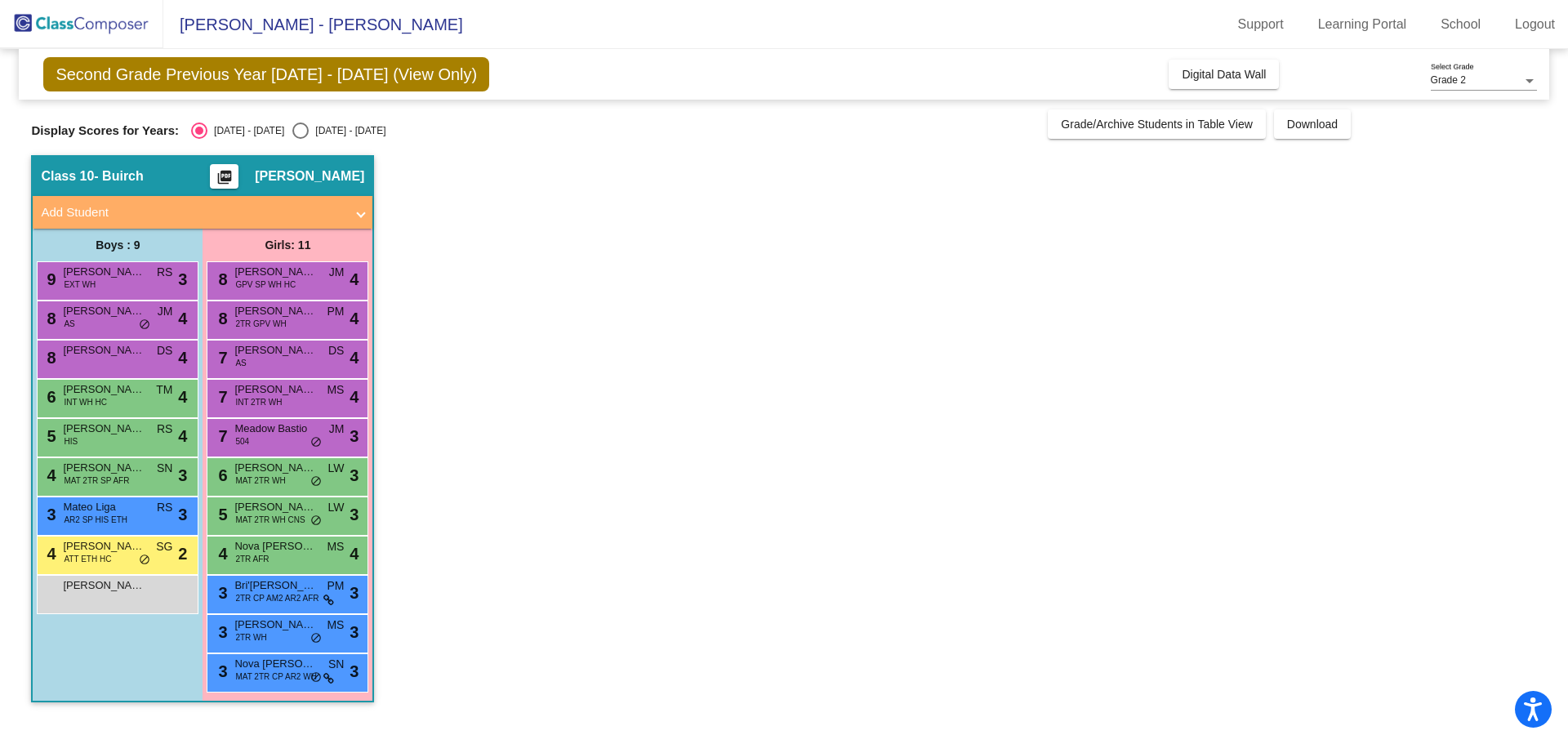
click at [154, 325] on div "8 [PERSON_NAME] AS JM lock do_not_disturb_alt 4" at bounding box center [115, 318] width 156 height 34
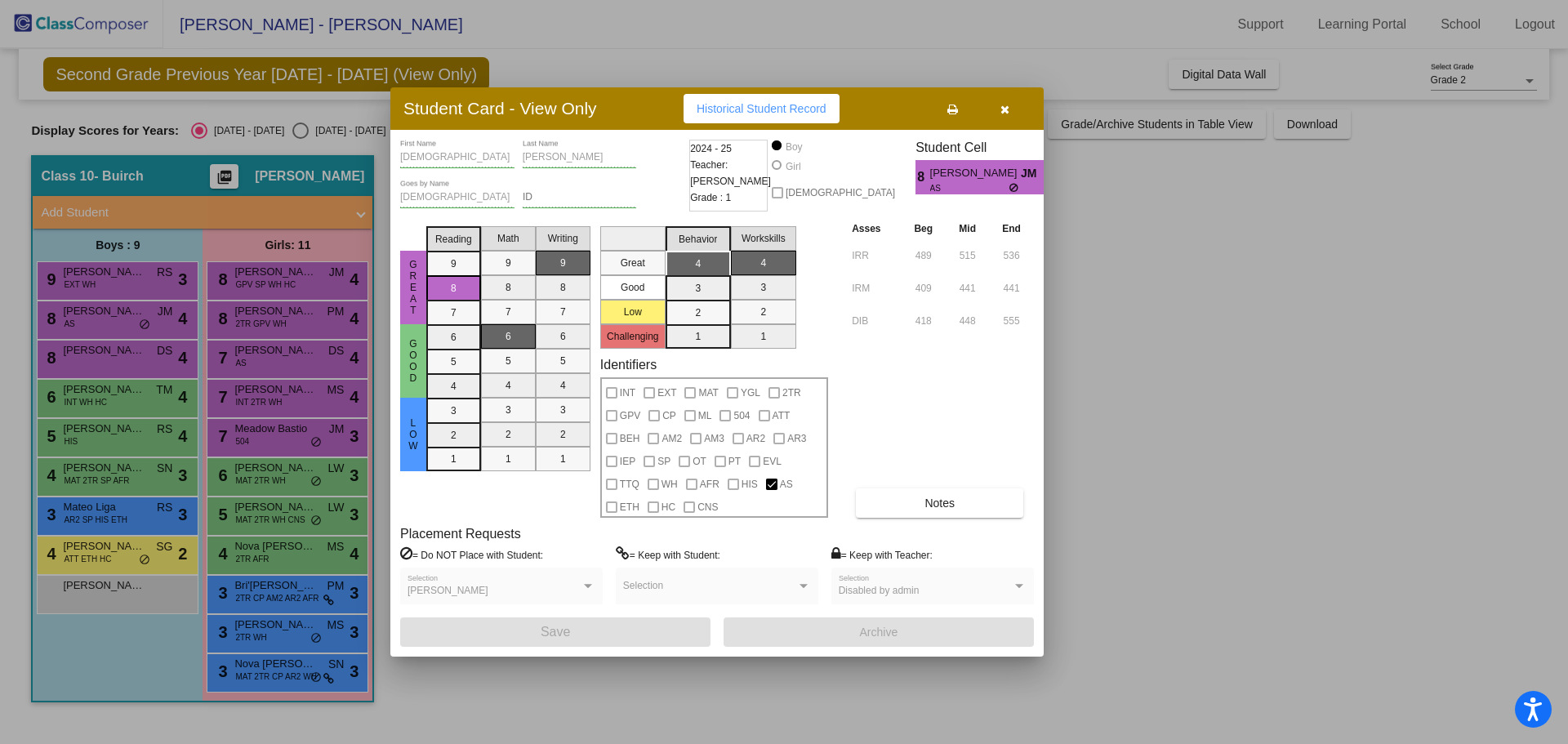
click at [105, 389] on div at bounding box center [784, 372] width 1568 height 744
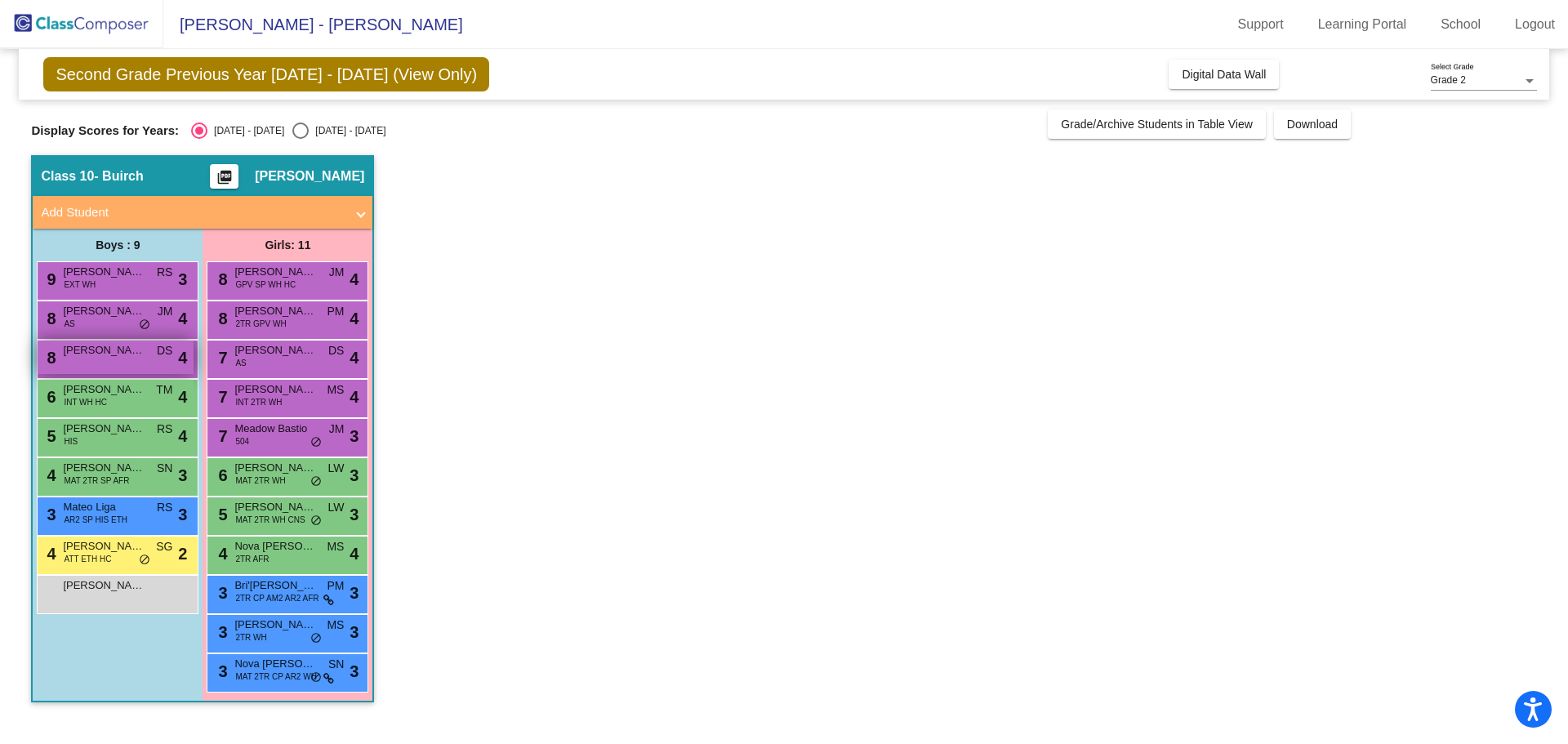
click at [118, 352] on span "[PERSON_NAME]" at bounding box center [103, 350] width 81 height 16
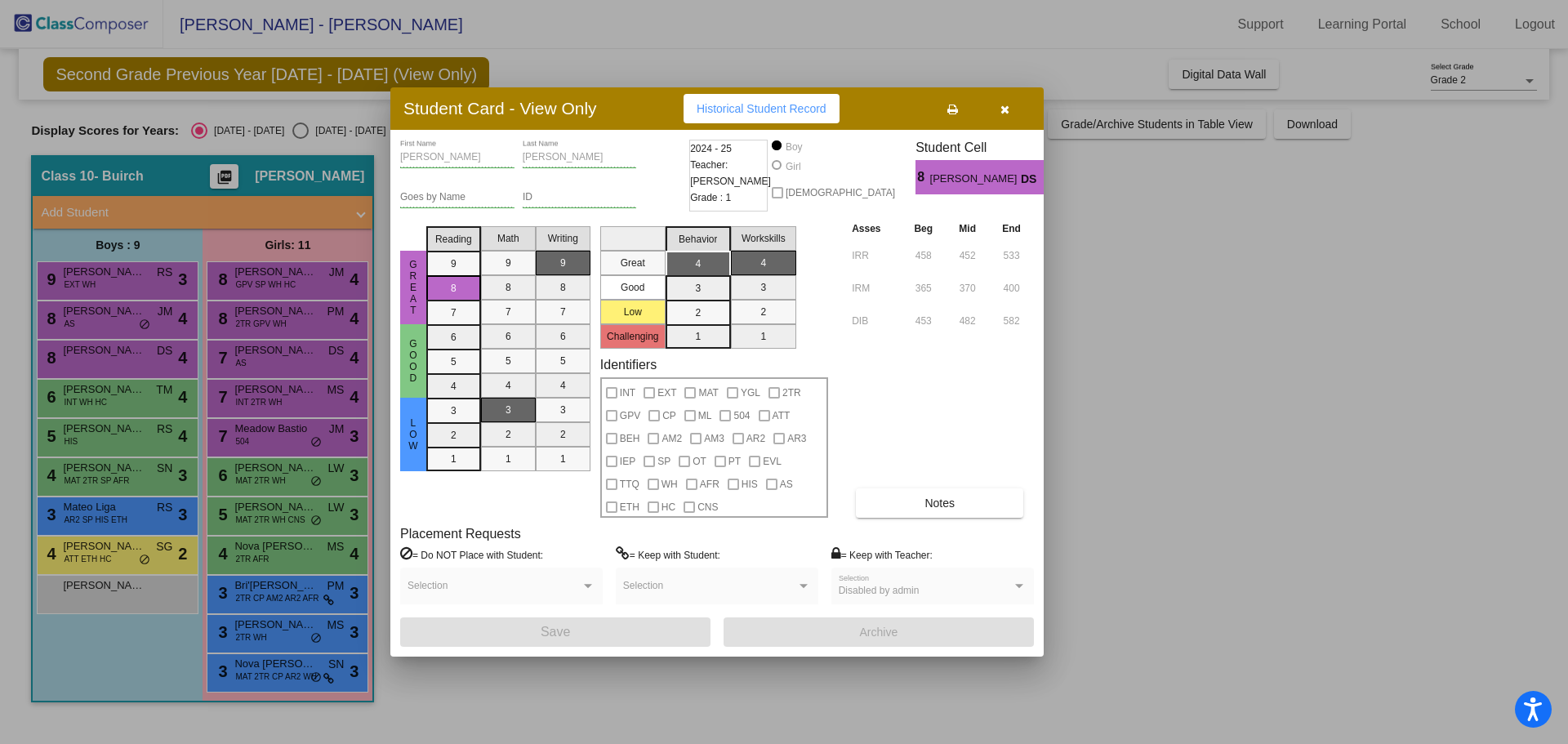
click at [151, 400] on div at bounding box center [784, 372] width 1568 height 744
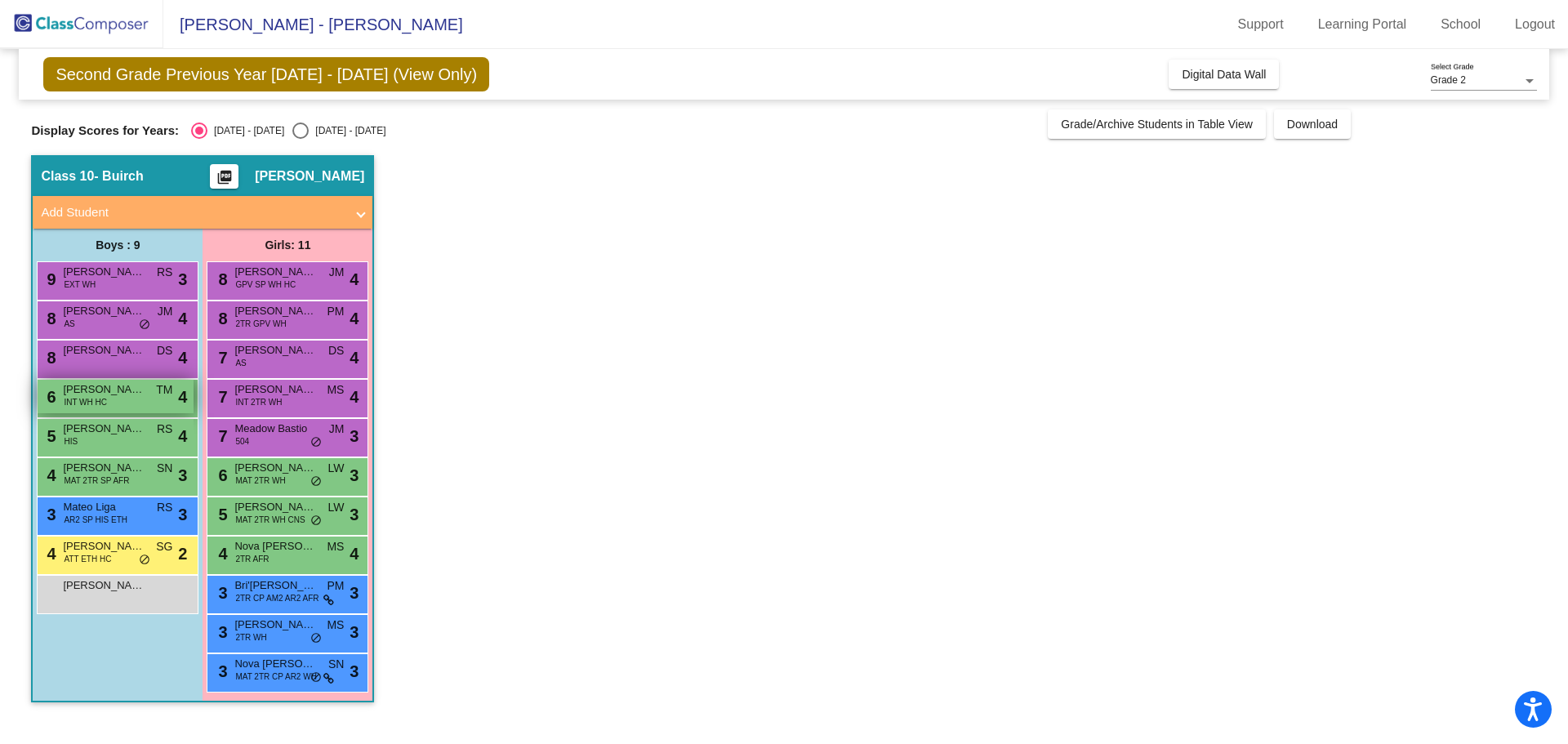
click at [147, 399] on div "6 [PERSON_NAME] INT WH HC TM lock do_not_disturb_alt 4" at bounding box center [115, 396] width 156 height 34
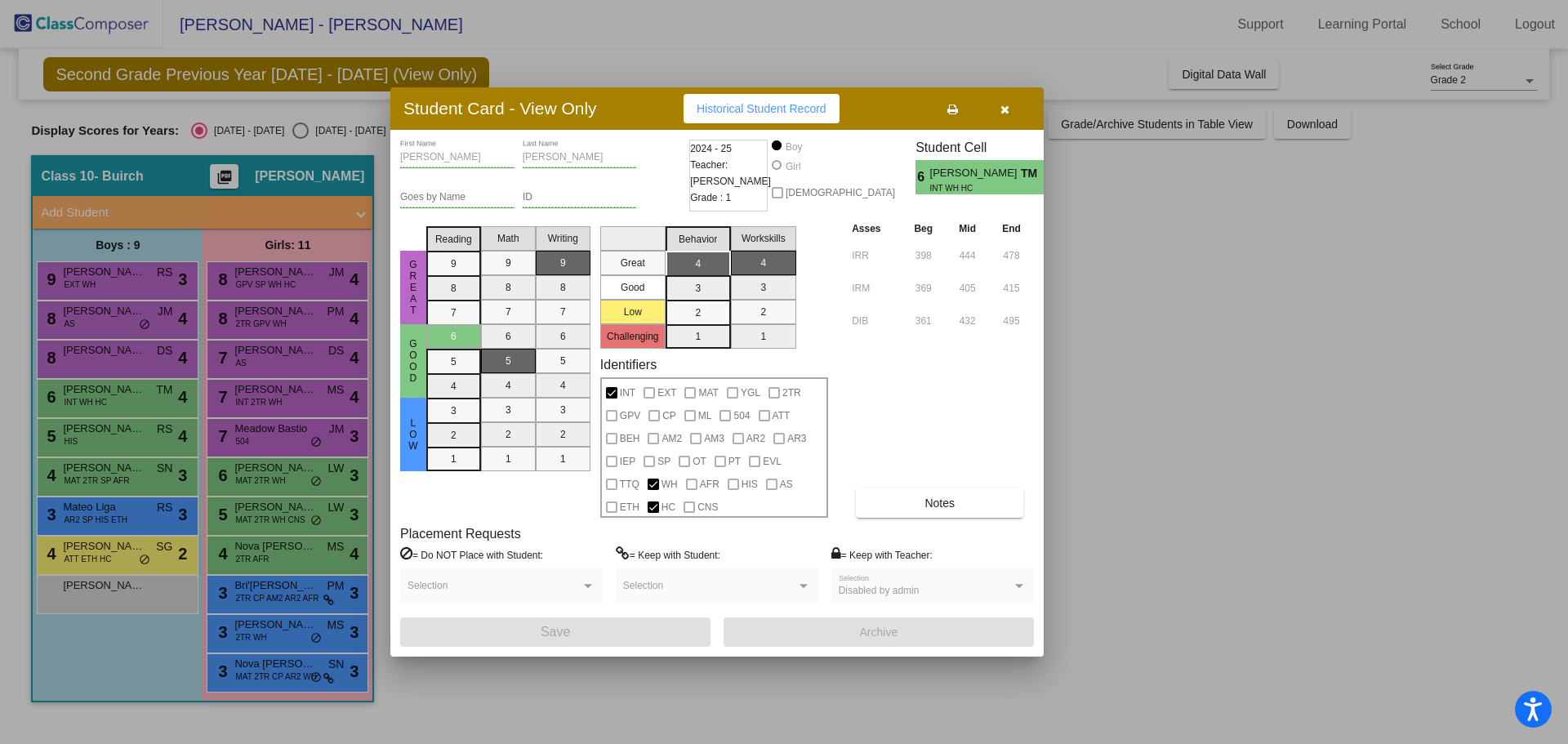
click at [1000, 107] on icon "button" at bounding box center [1005, 109] width 9 height 12
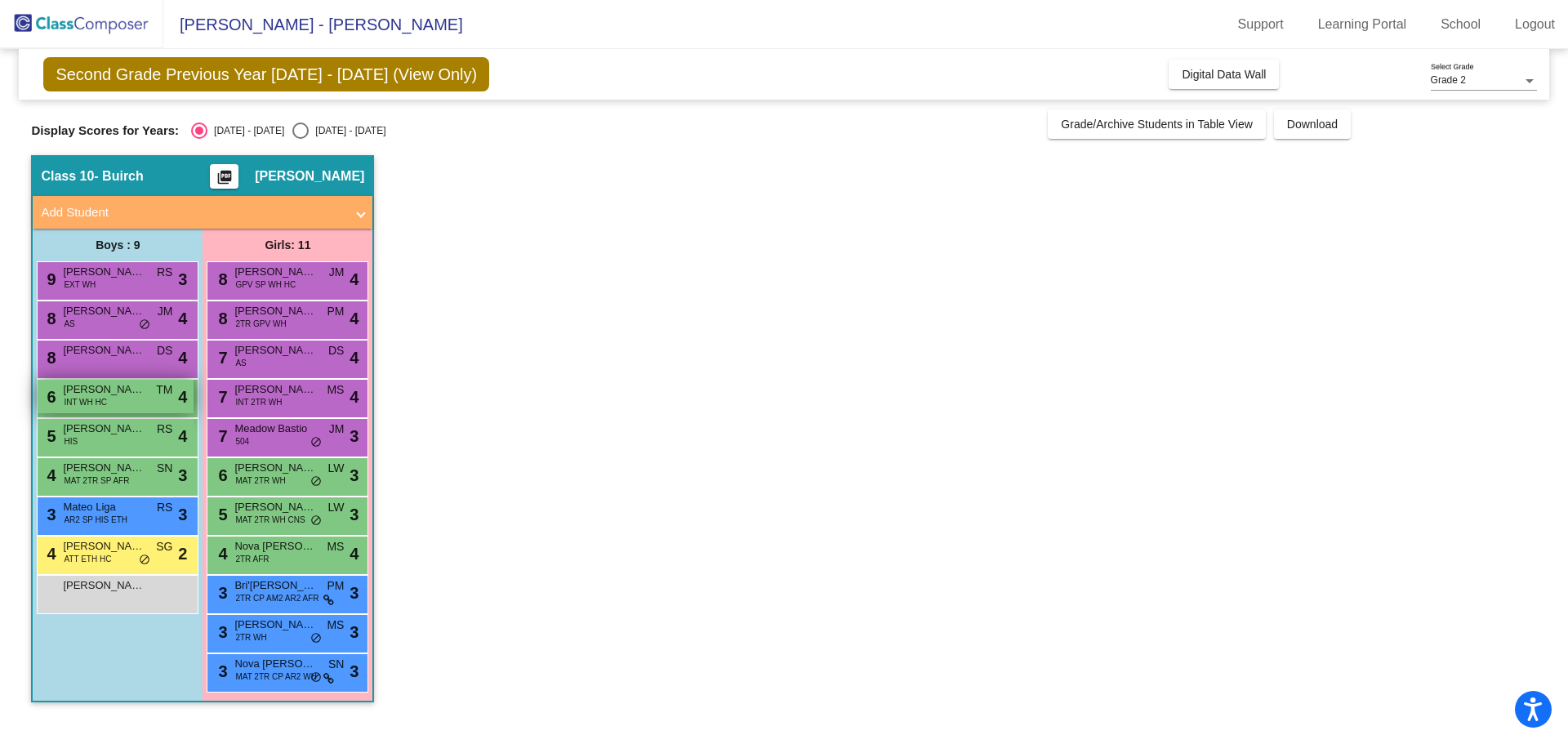
click at [122, 404] on div "6 [PERSON_NAME] INT WH HC TM lock do_not_disturb_alt 4" at bounding box center [115, 396] width 156 height 34
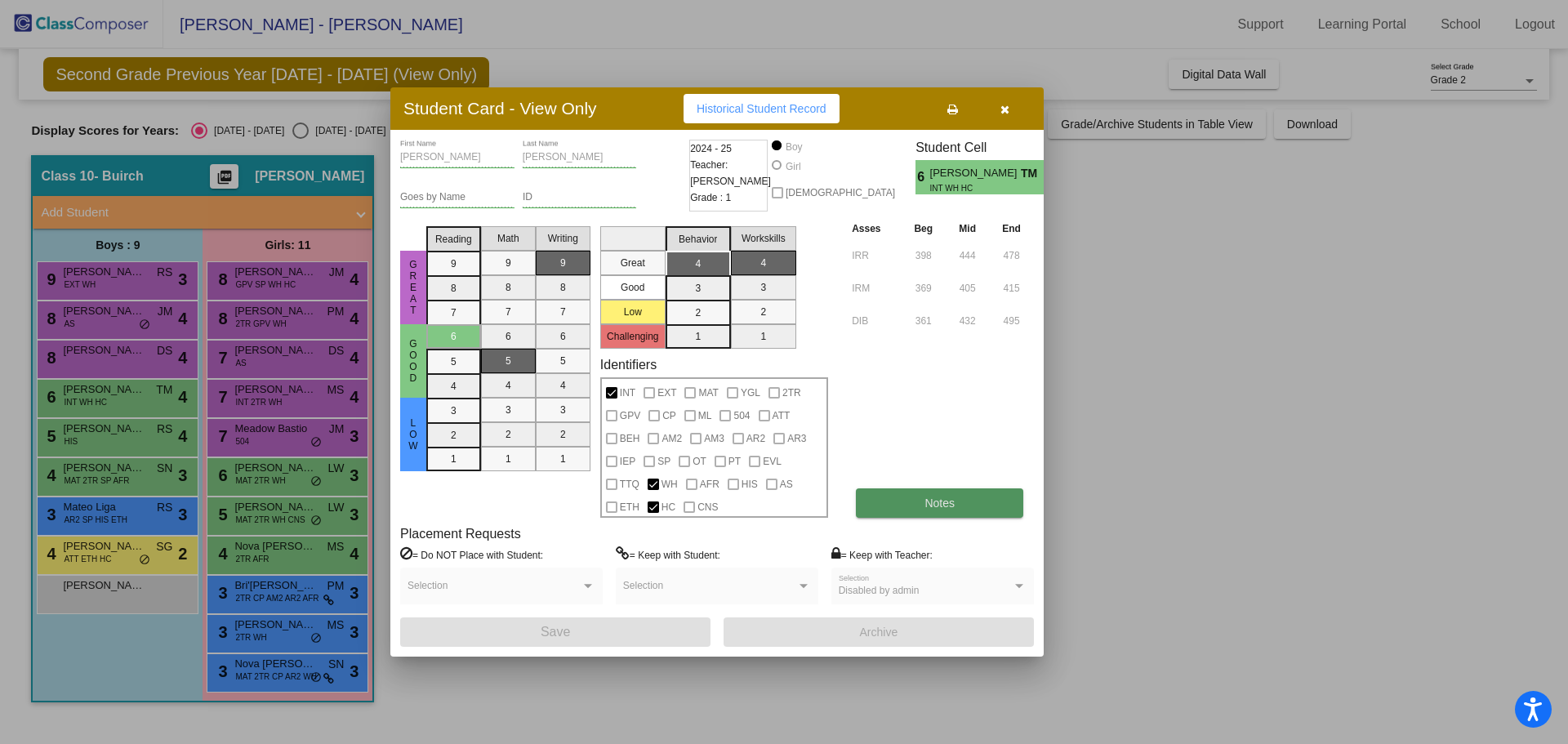
click at [940, 516] on button "Notes" at bounding box center [939, 502] width 167 height 29
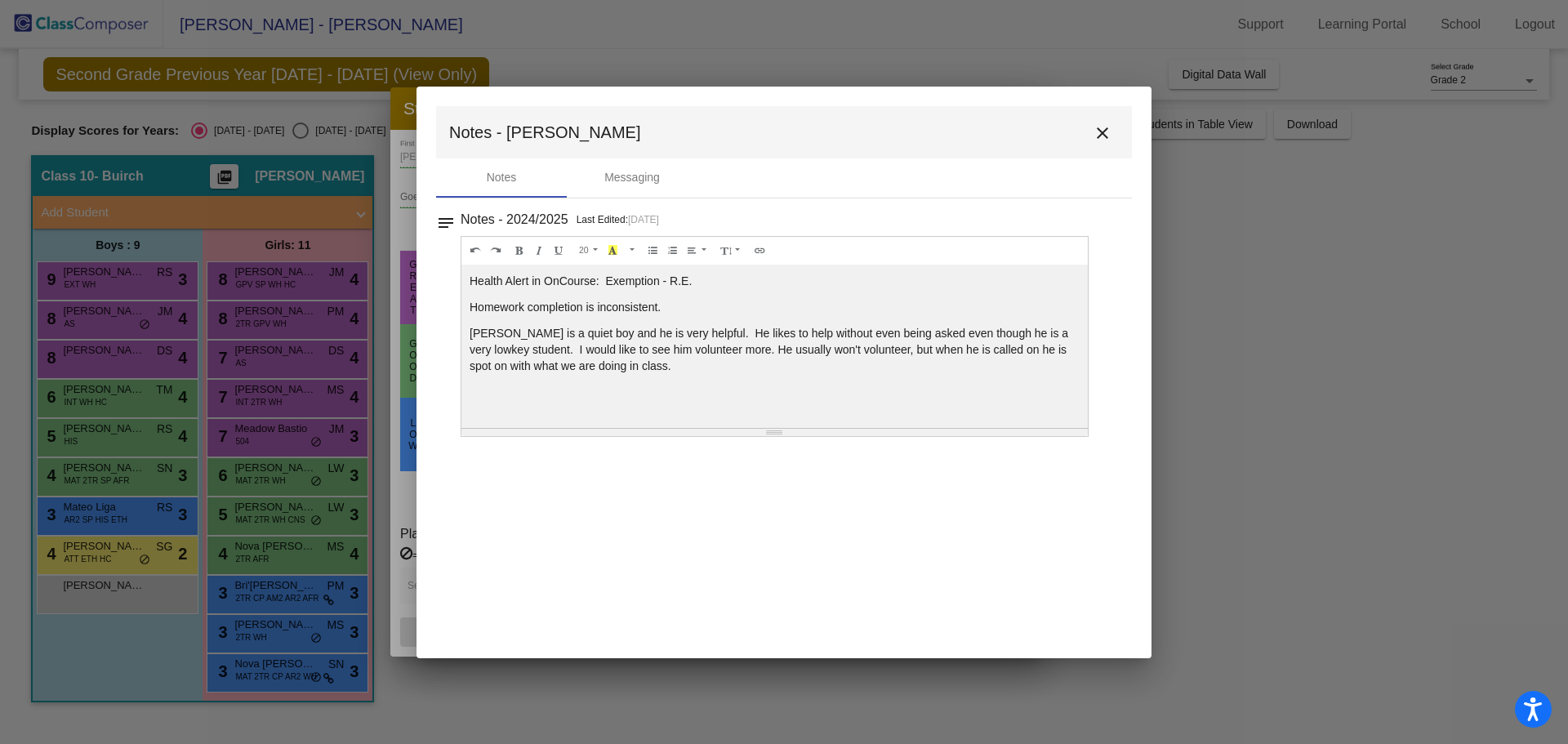
click at [1098, 139] on mat-icon "close" at bounding box center [1103, 133] width 19 height 19
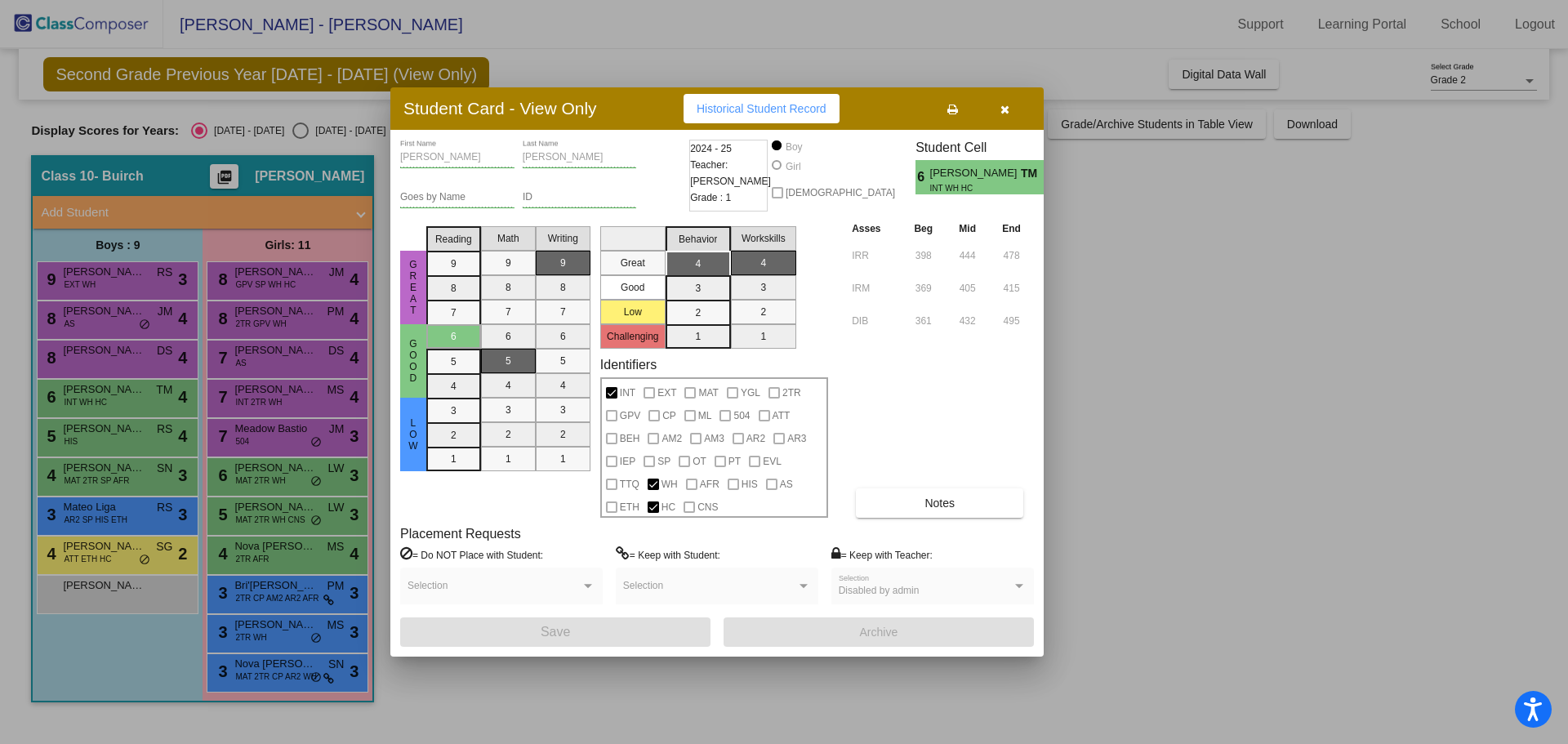
click at [1010, 106] on button "button" at bounding box center [1004, 108] width 52 height 29
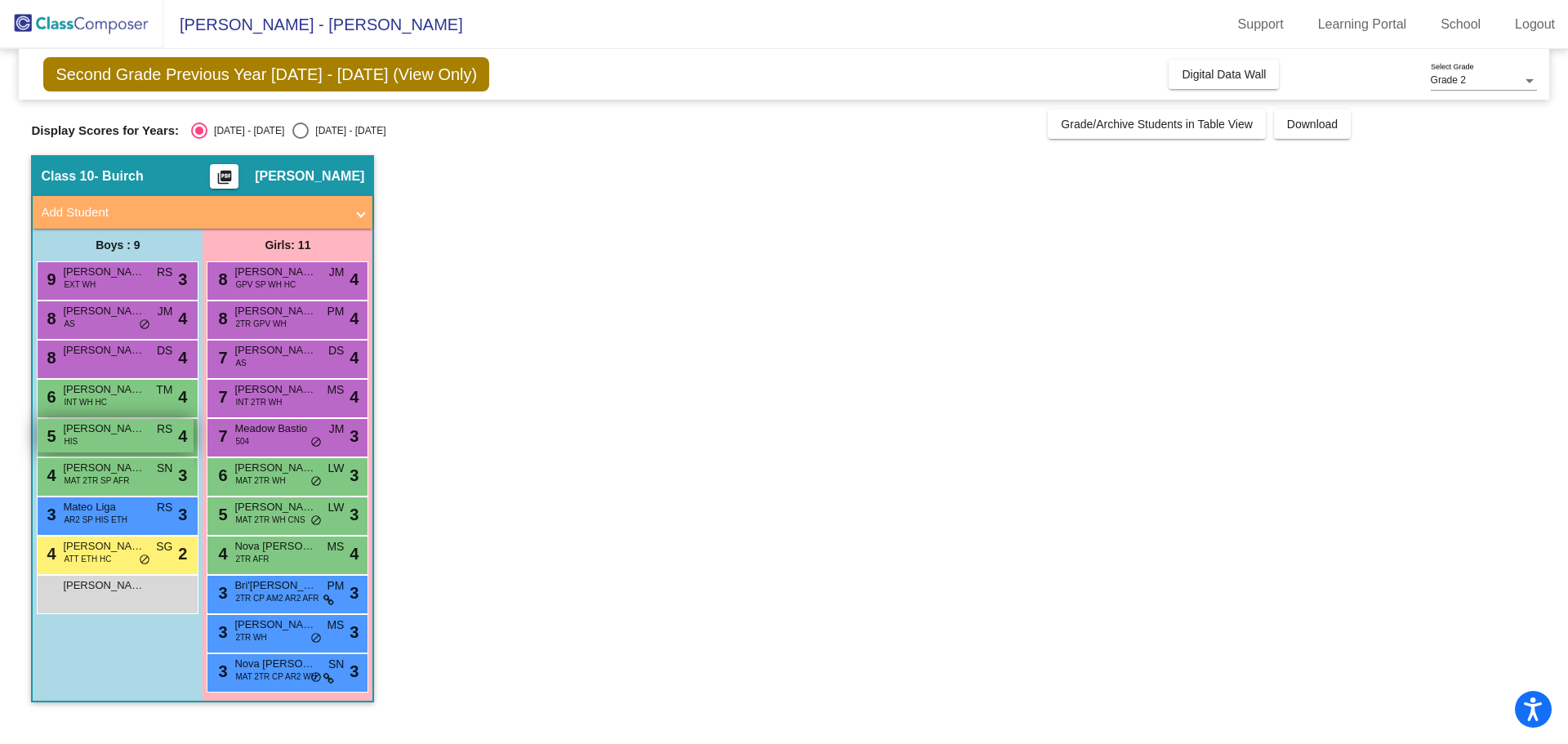
click at [80, 441] on div "5 [PERSON_NAME] HIS RS lock do_not_disturb_alt 4" at bounding box center [115, 436] width 156 height 34
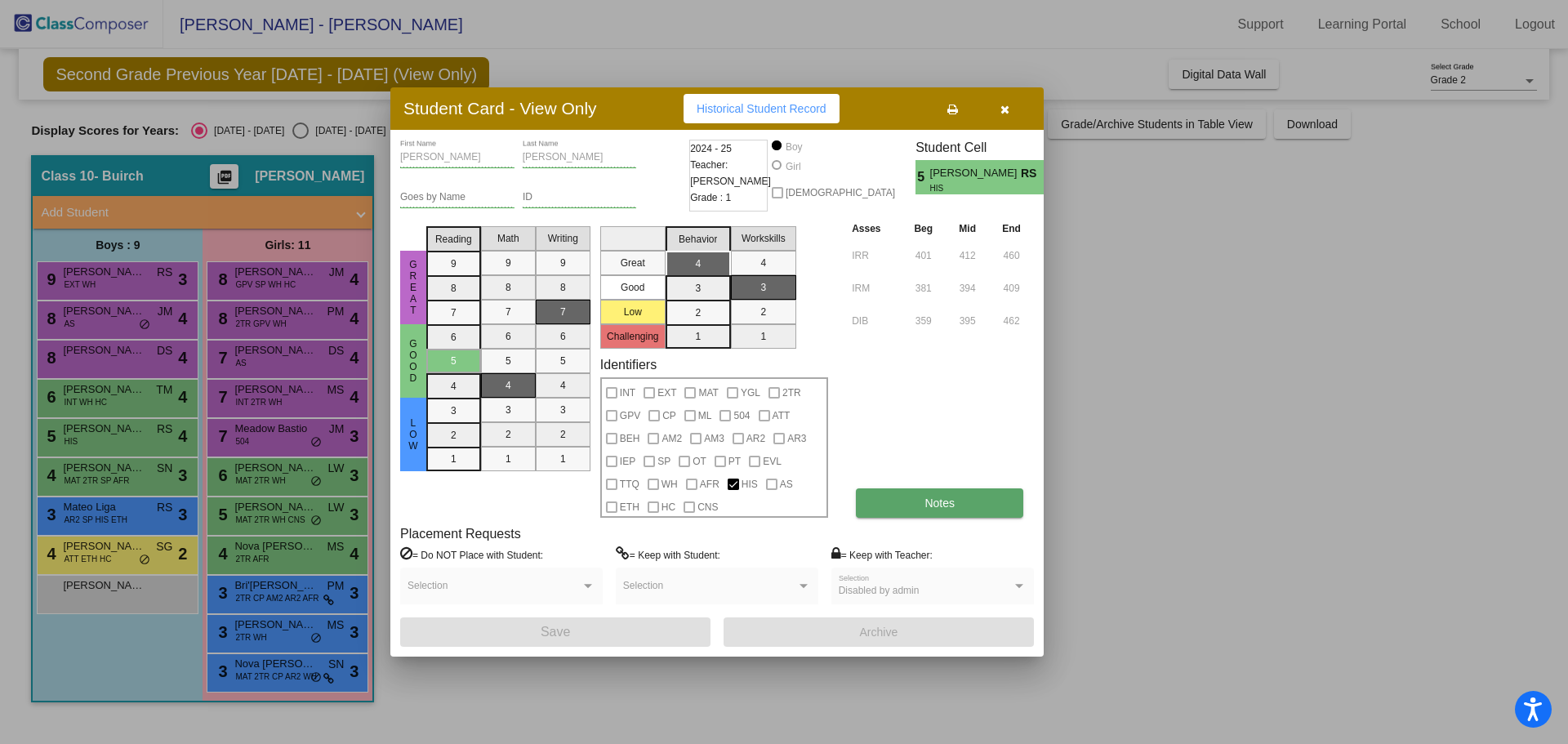
click at [969, 514] on button "Notes" at bounding box center [939, 502] width 167 height 29
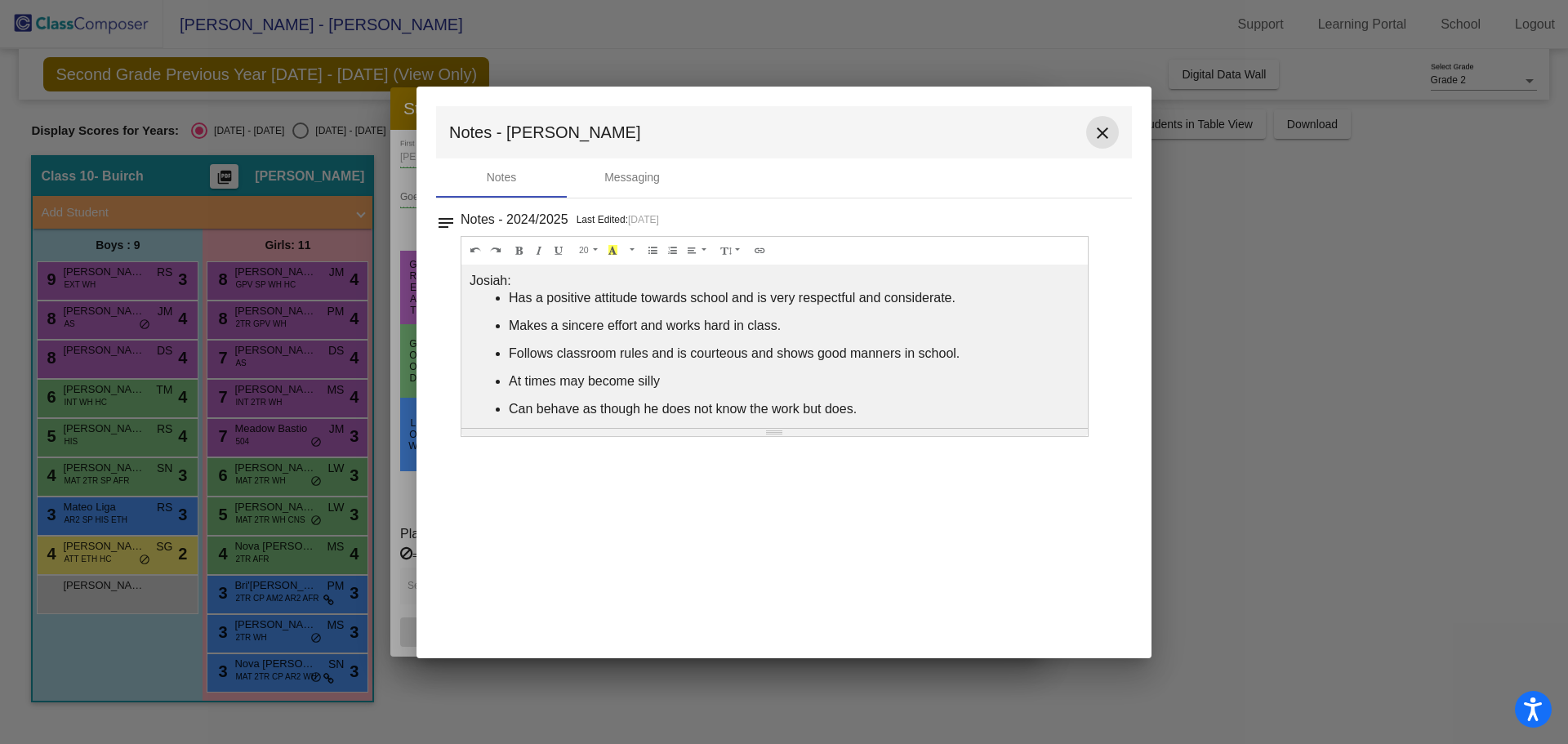
click at [1105, 134] on mat-icon "close" at bounding box center [1103, 133] width 19 height 19
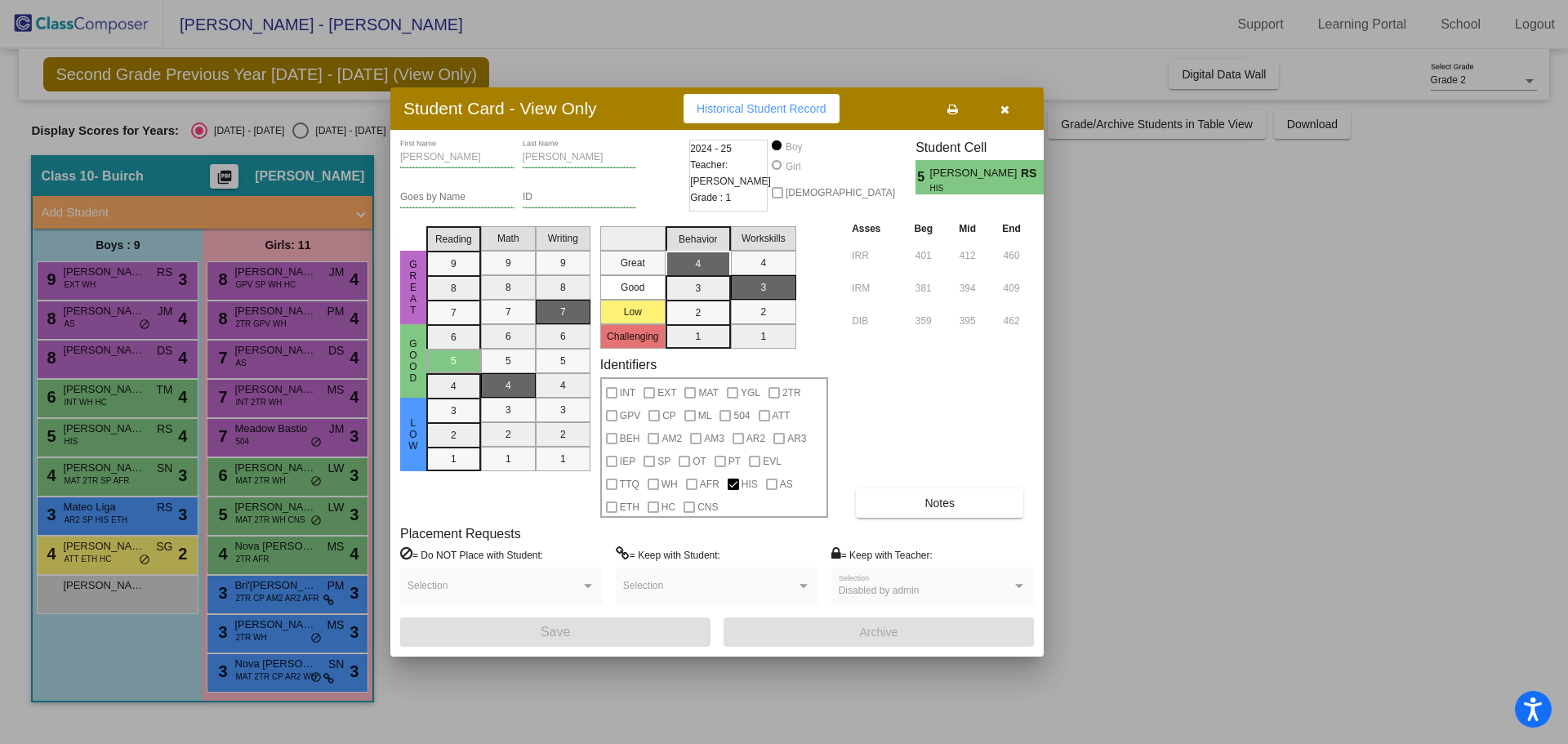
click at [1005, 119] on button "button" at bounding box center [1004, 108] width 52 height 29
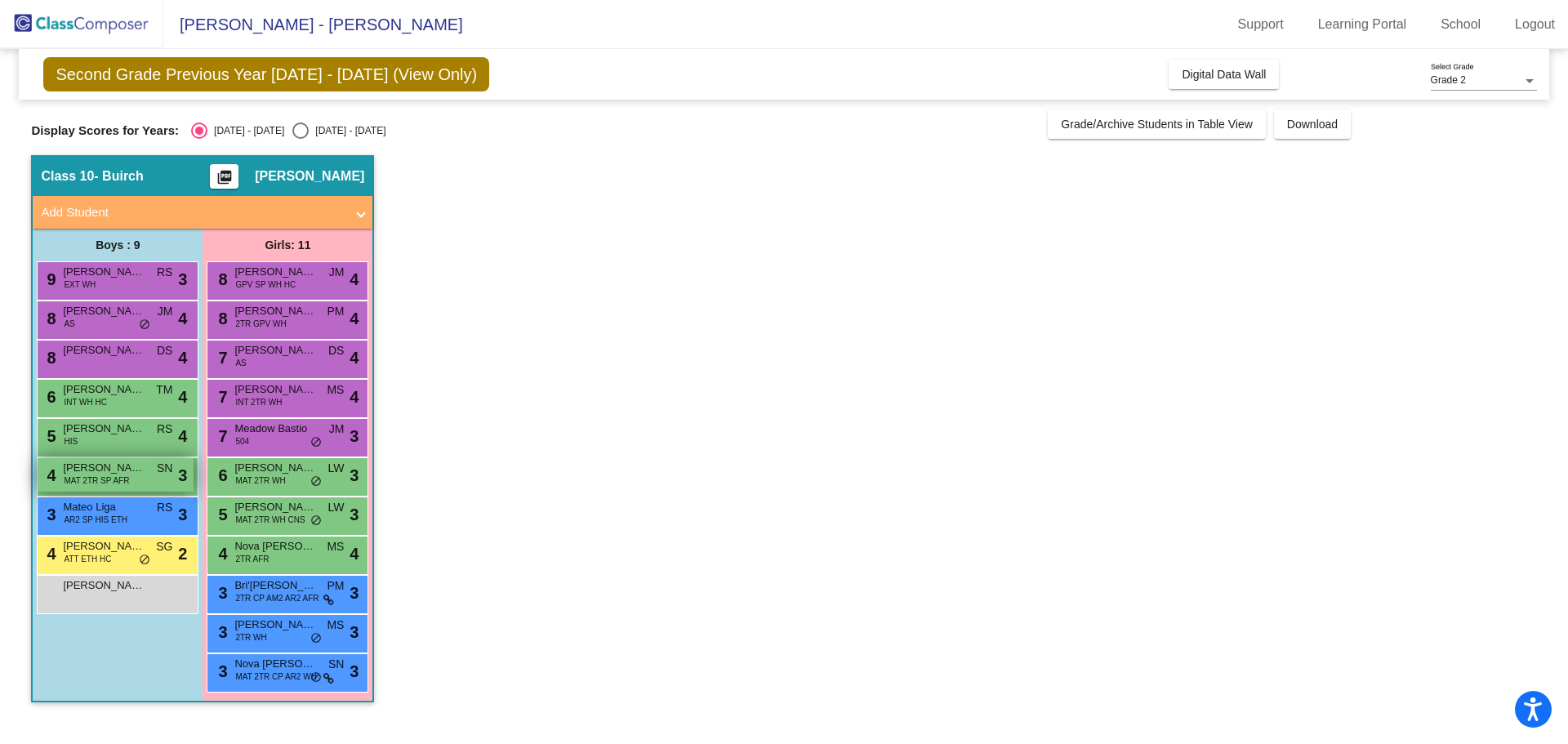
click at [94, 471] on span "[PERSON_NAME]" at bounding box center [103, 468] width 81 height 16
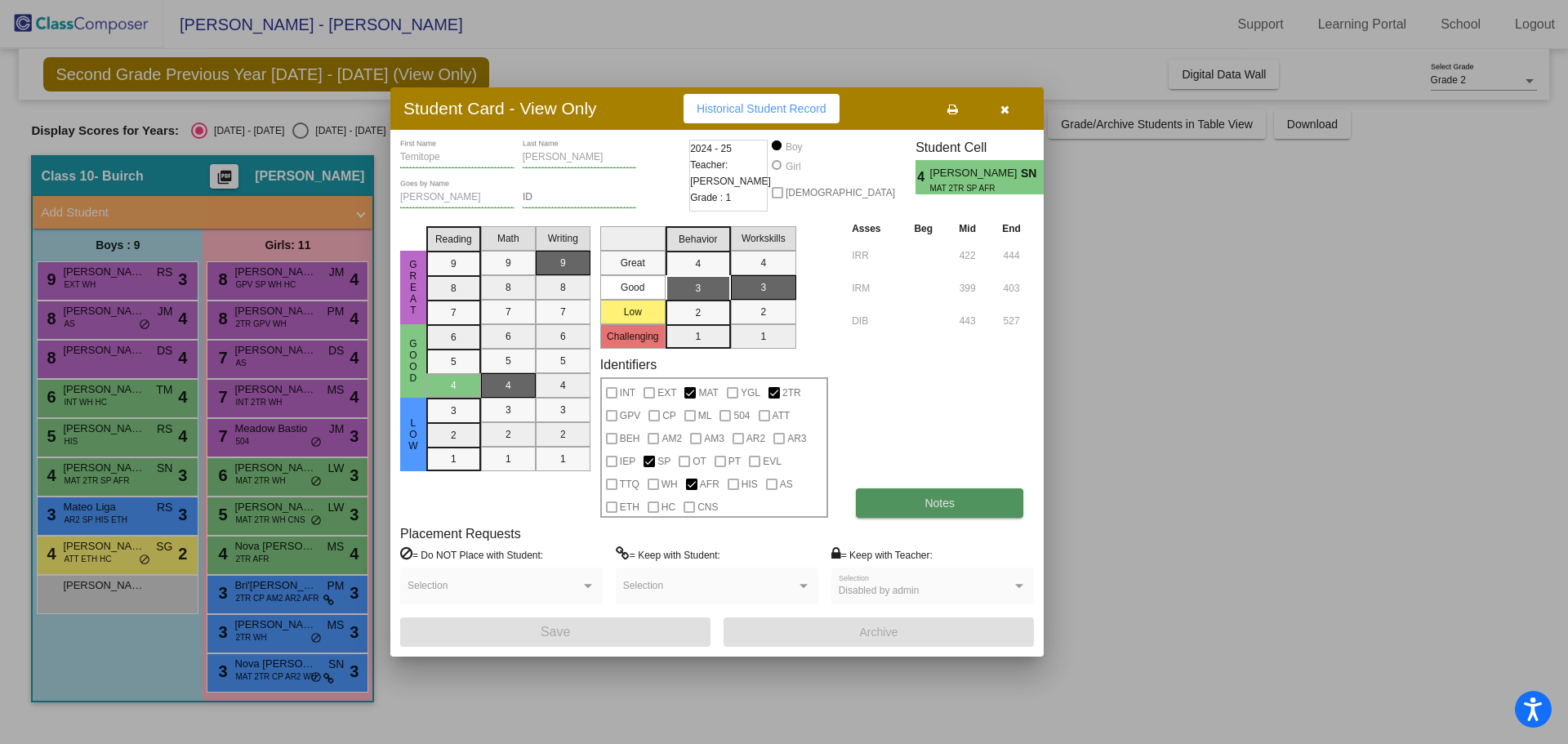
click at [992, 500] on button "Notes" at bounding box center [939, 502] width 167 height 29
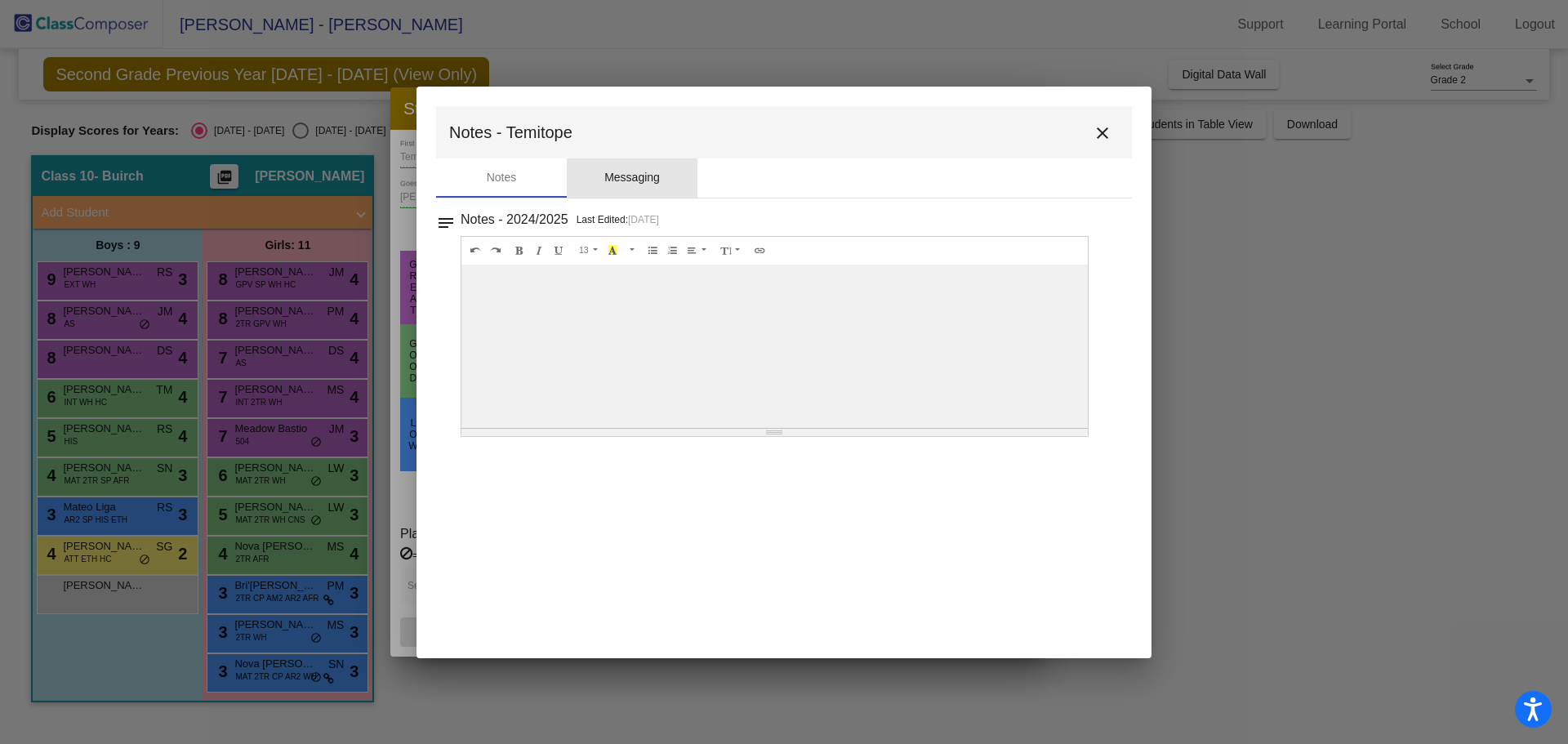
click at [648, 182] on div "Messaging" at bounding box center [631, 177] width 56 height 17
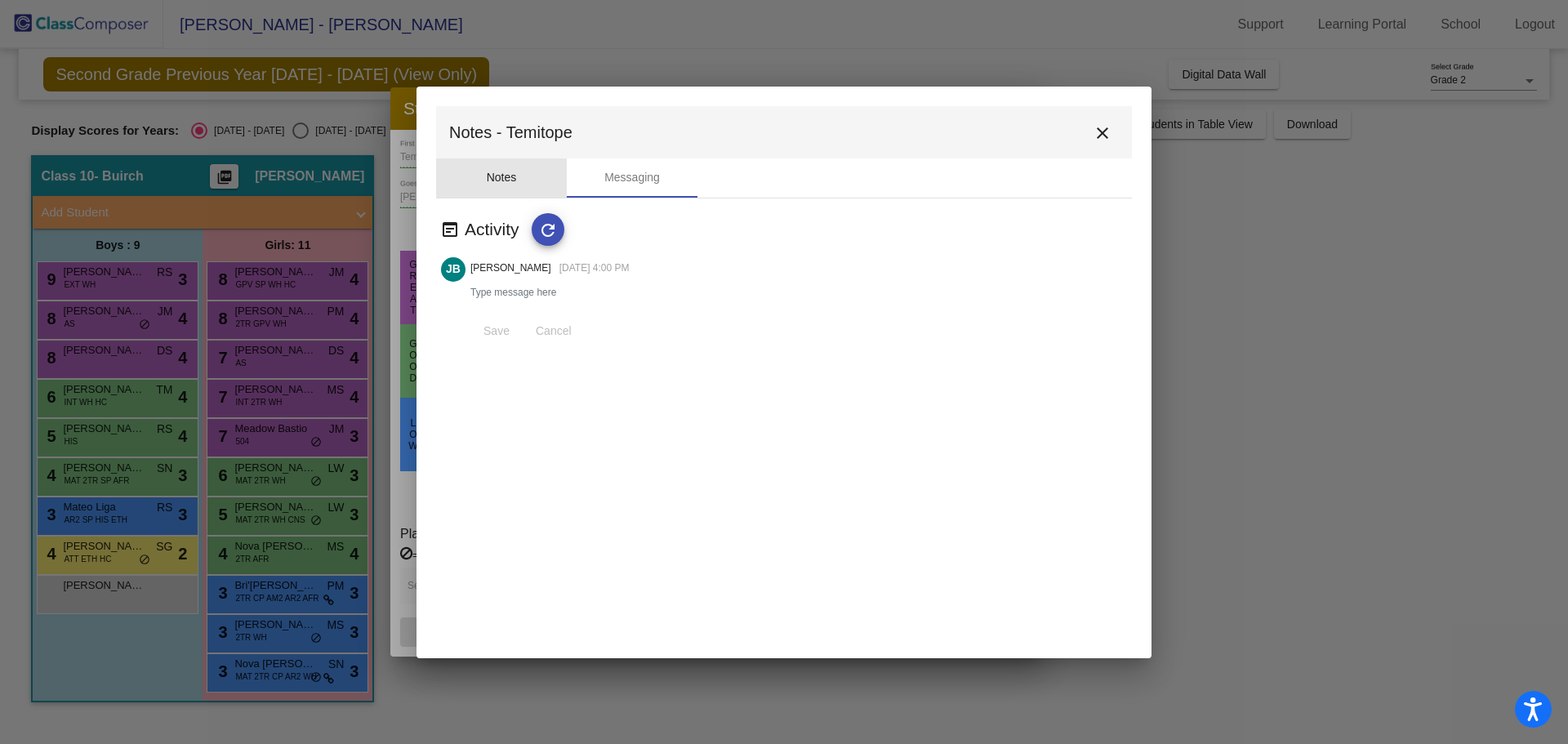
click at [508, 177] on div "Notes" at bounding box center [501, 177] width 30 height 17
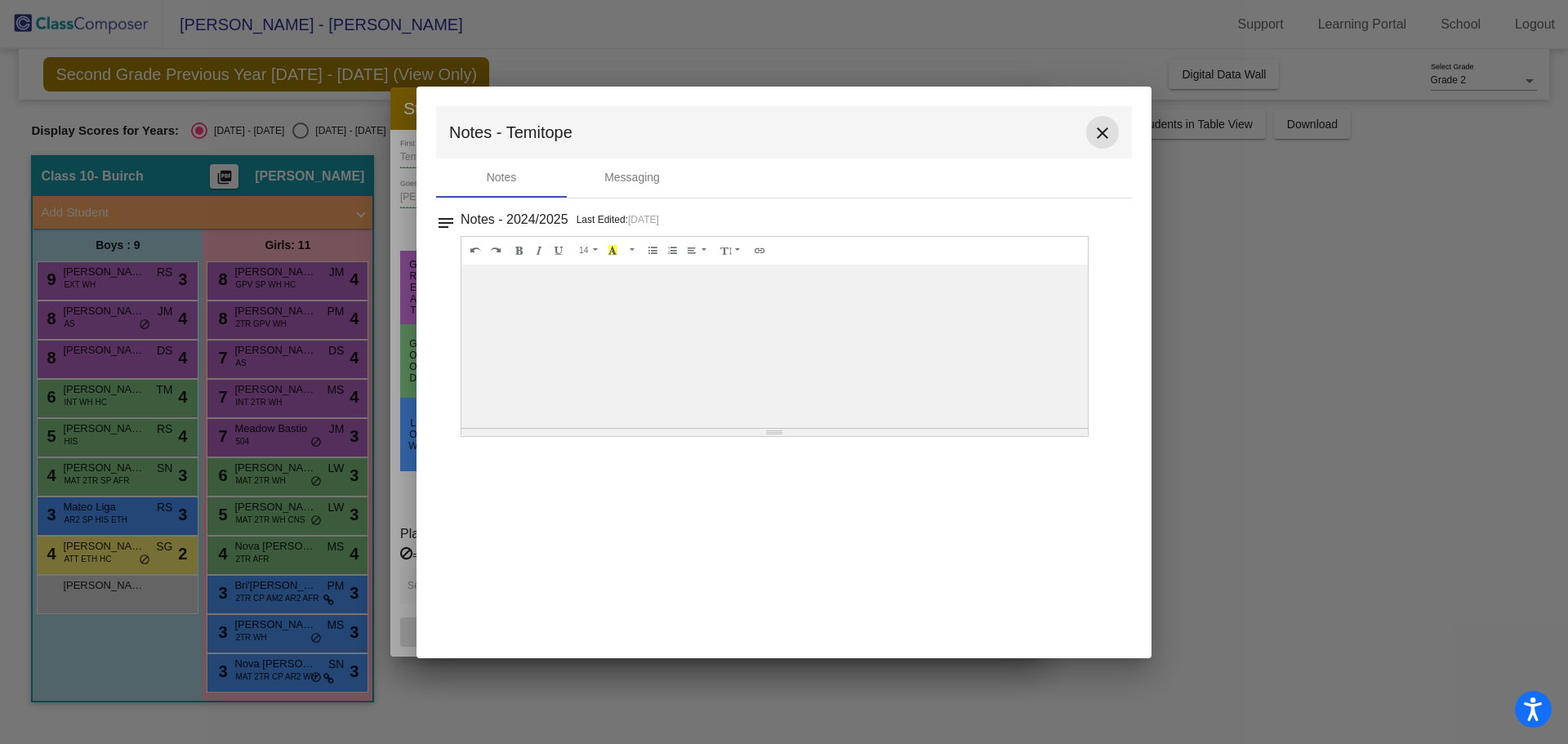
click at [1101, 136] on mat-icon "close" at bounding box center [1103, 133] width 19 height 19
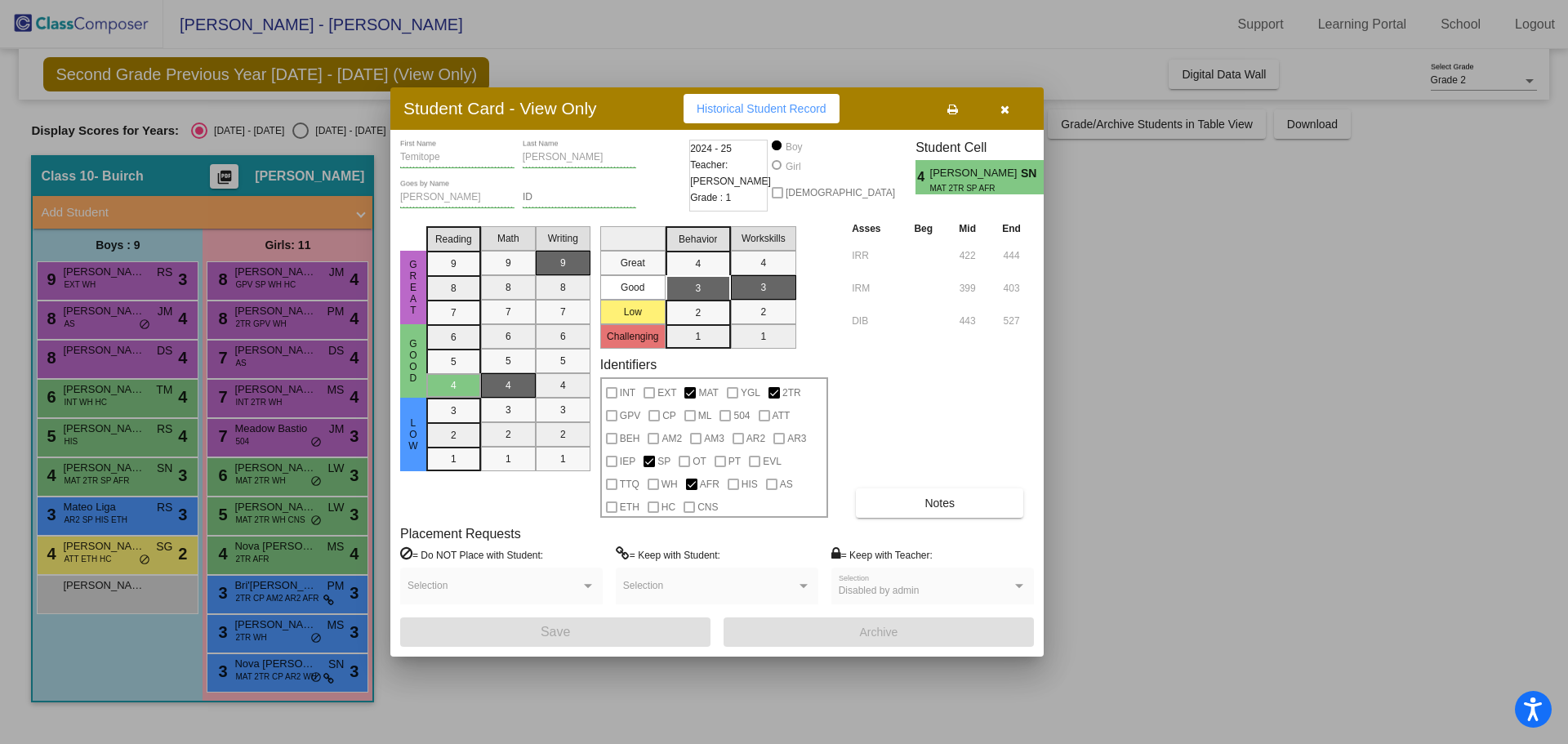
click at [1009, 111] on icon "button" at bounding box center [1005, 109] width 9 height 12
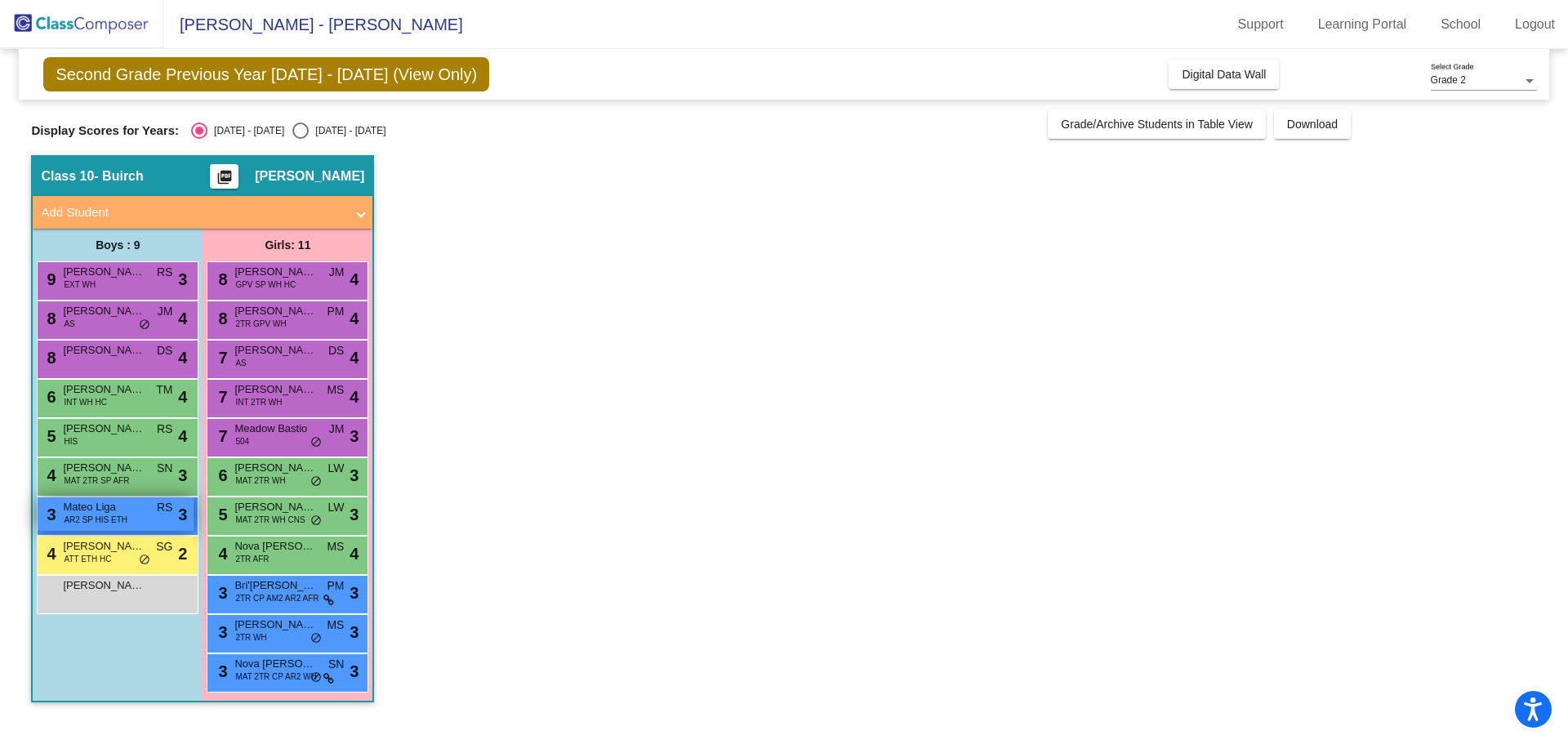
click at [98, 515] on span "AR2 SP HIS ETH" at bounding box center [96, 520] width 64 height 12
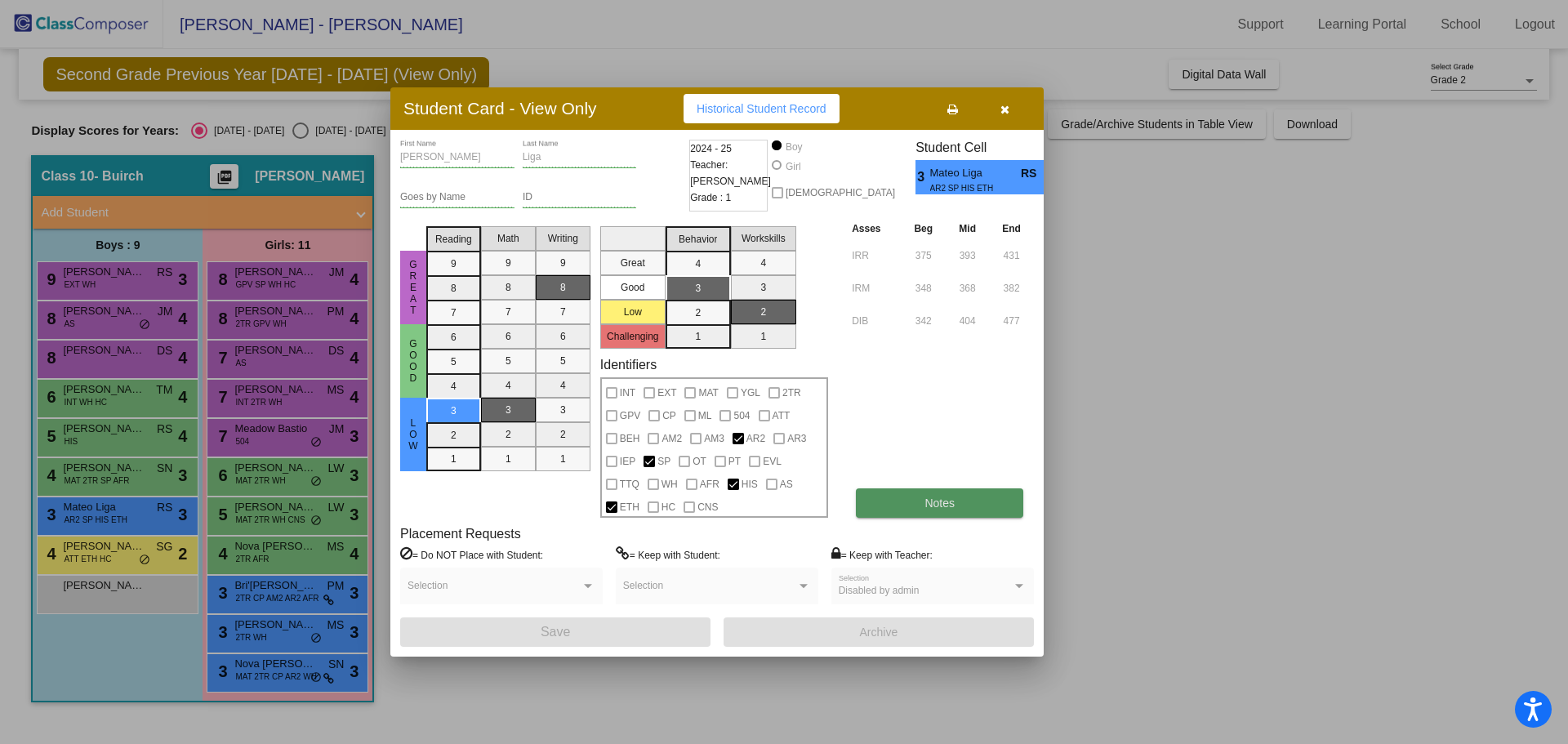
click at [975, 504] on button "Notes" at bounding box center [939, 502] width 167 height 29
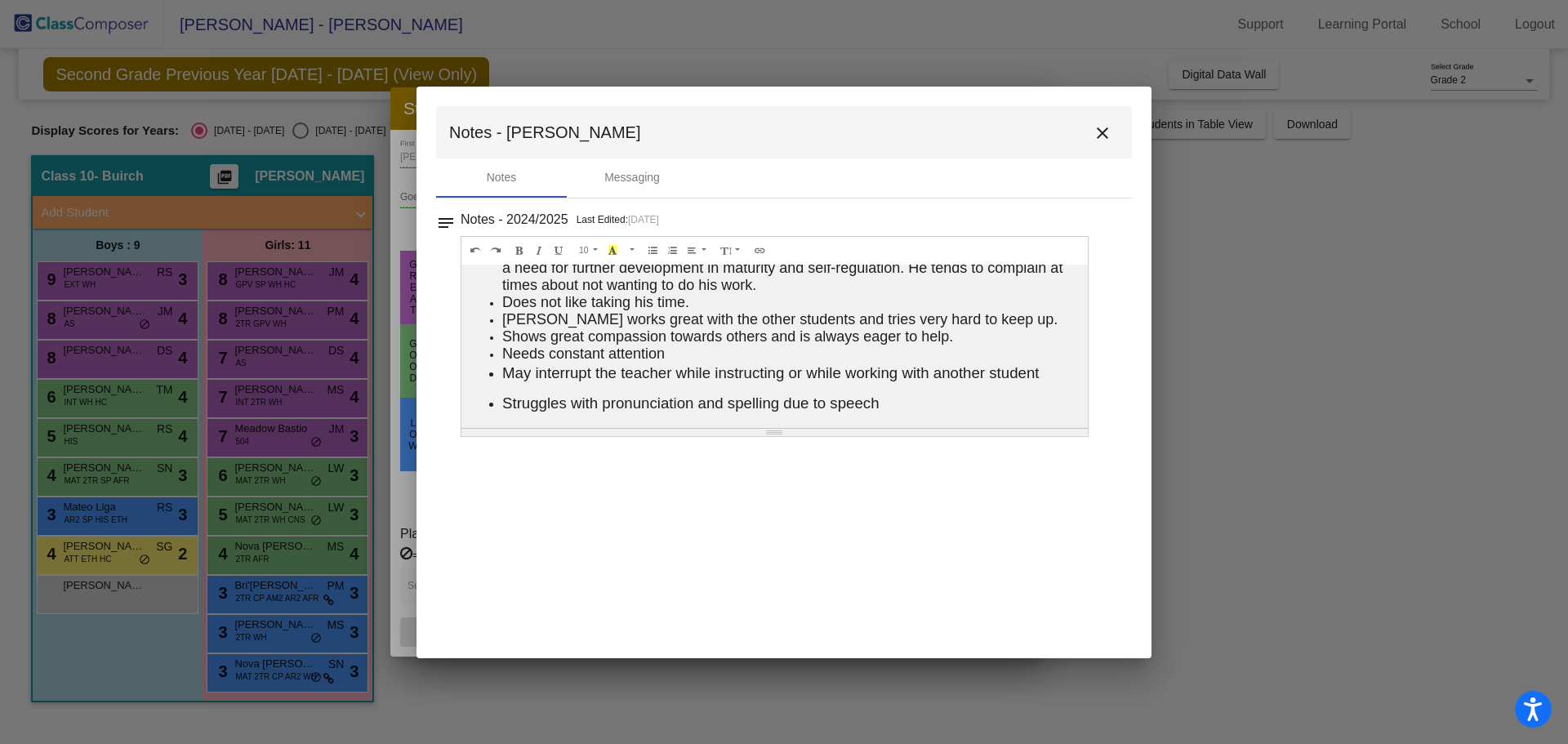
scroll to position [86, 0]
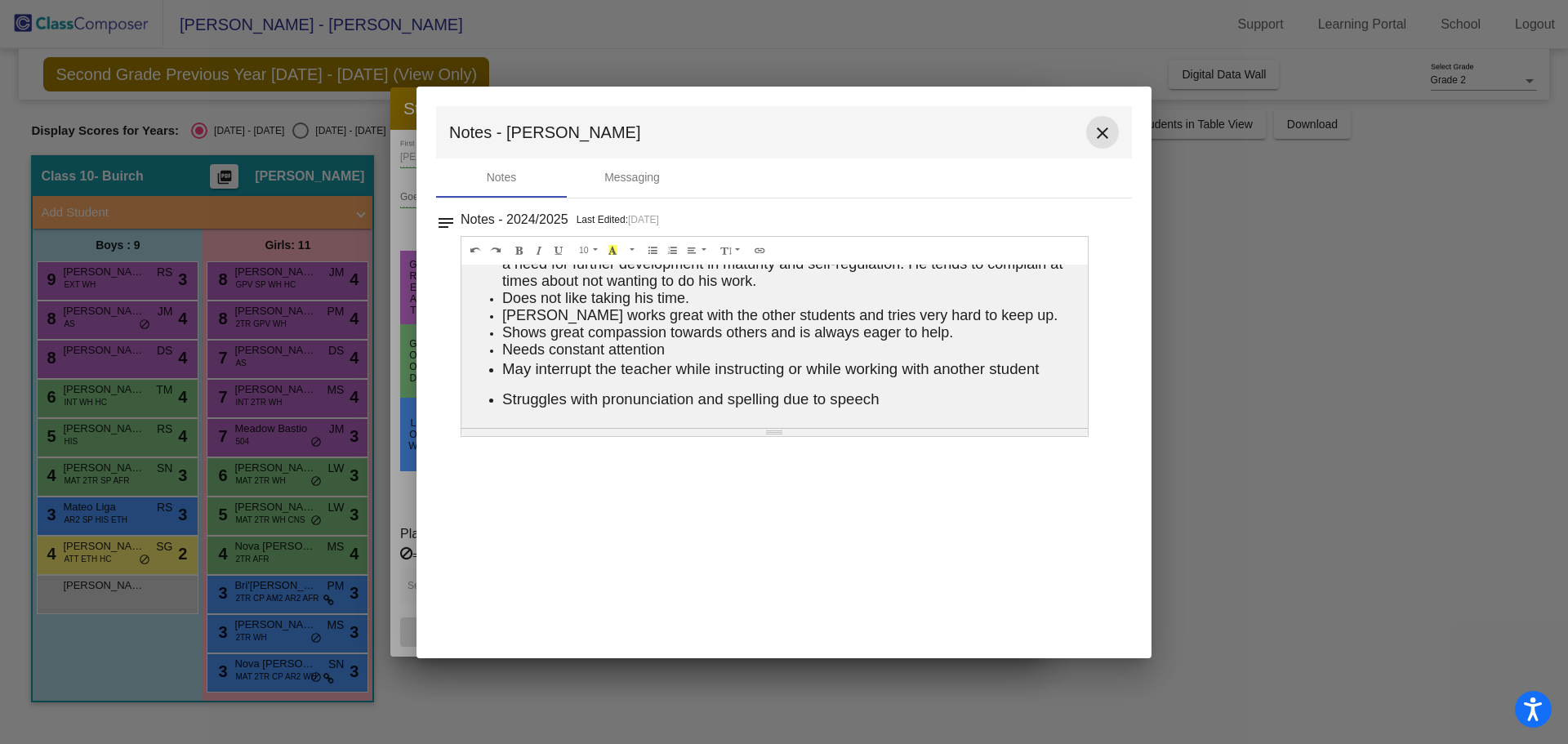
click at [1102, 132] on mat-icon "close" at bounding box center [1103, 133] width 19 height 19
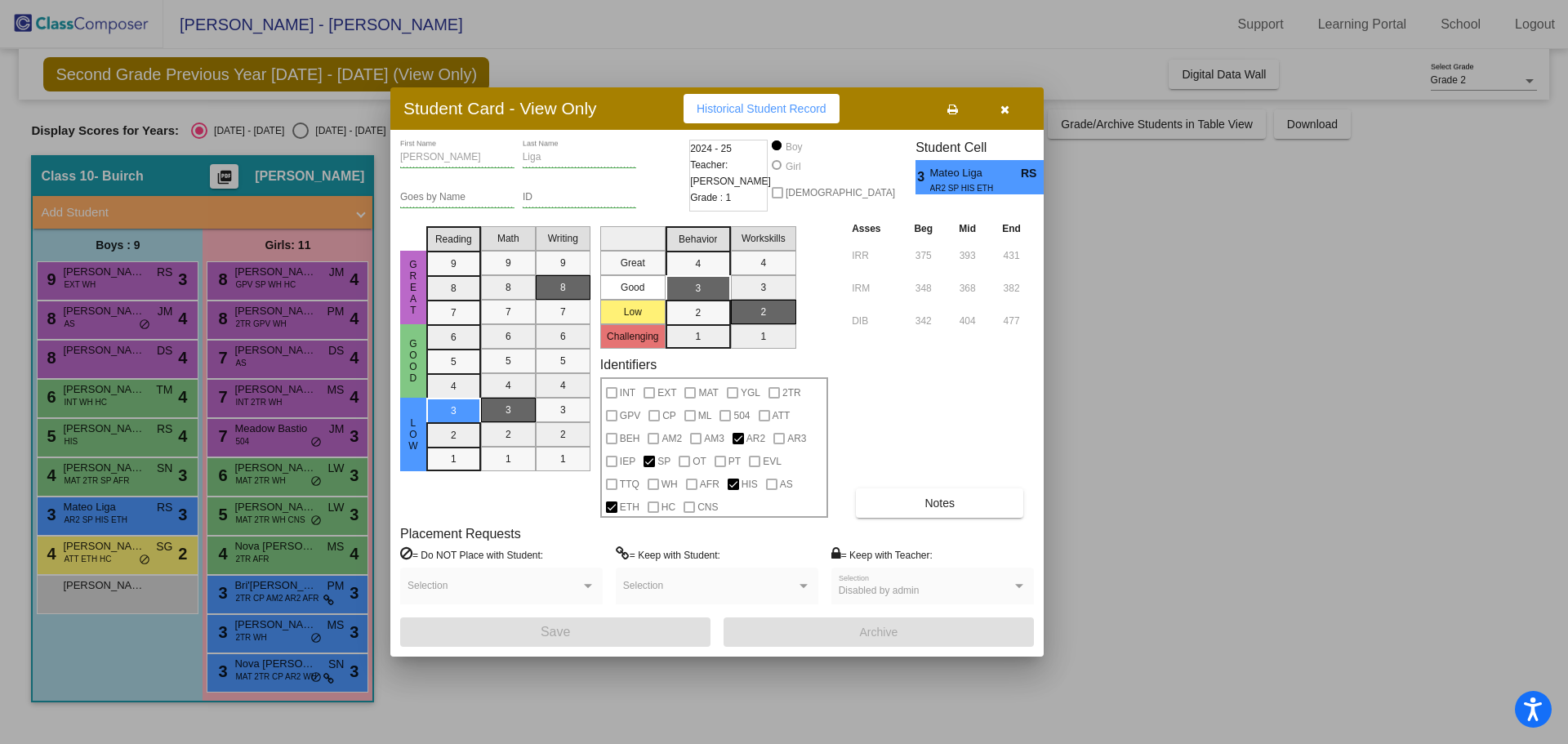
click at [92, 566] on div at bounding box center [784, 372] width 1568 height 744
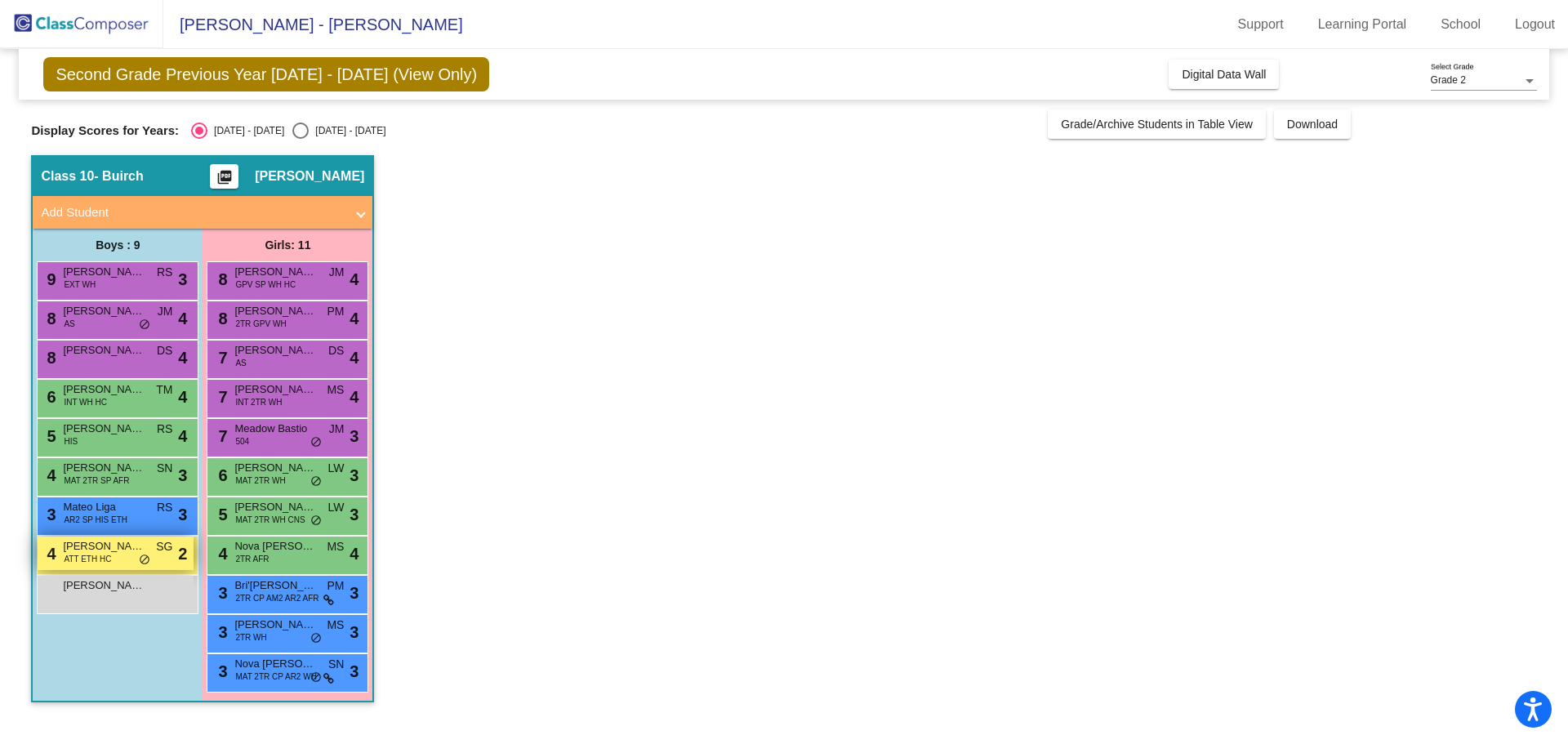
click at [97, 556] on span "ATT ETH HC" at bounding box center [88, 559] width 48 height 12
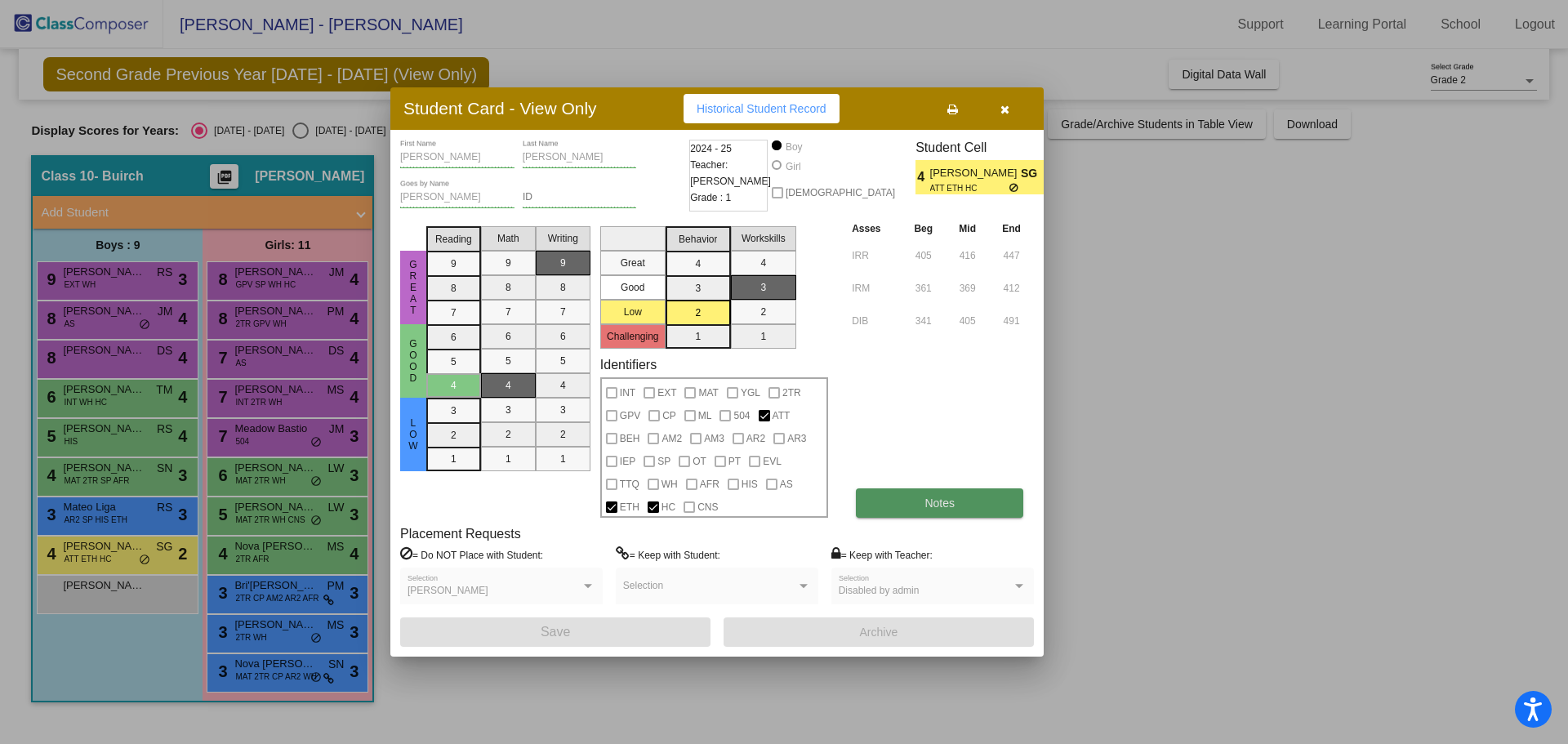
click at [944, 497] on span "Notes" at bounding box center [939, 503] width 30 height 13
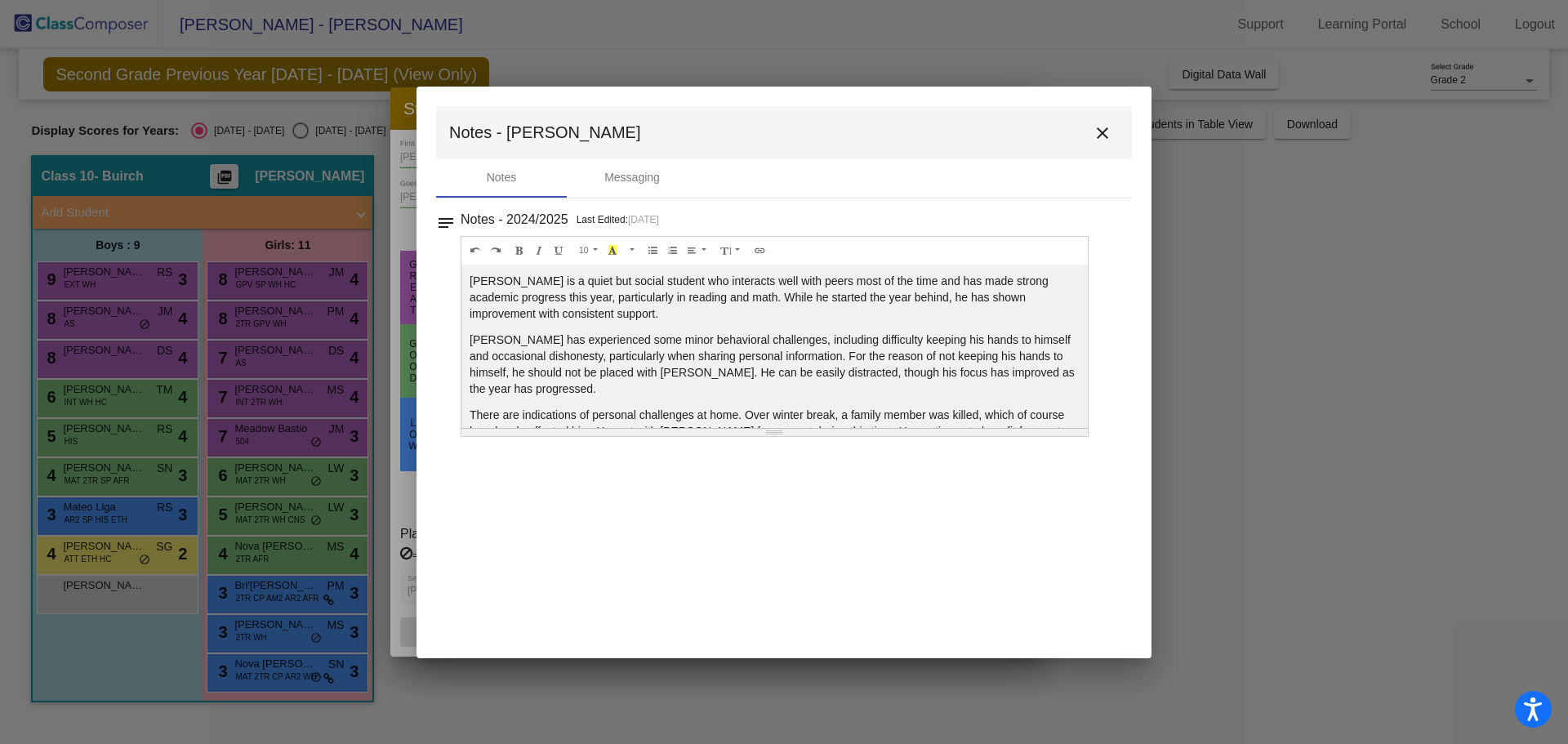
scroll to position [81, 0]
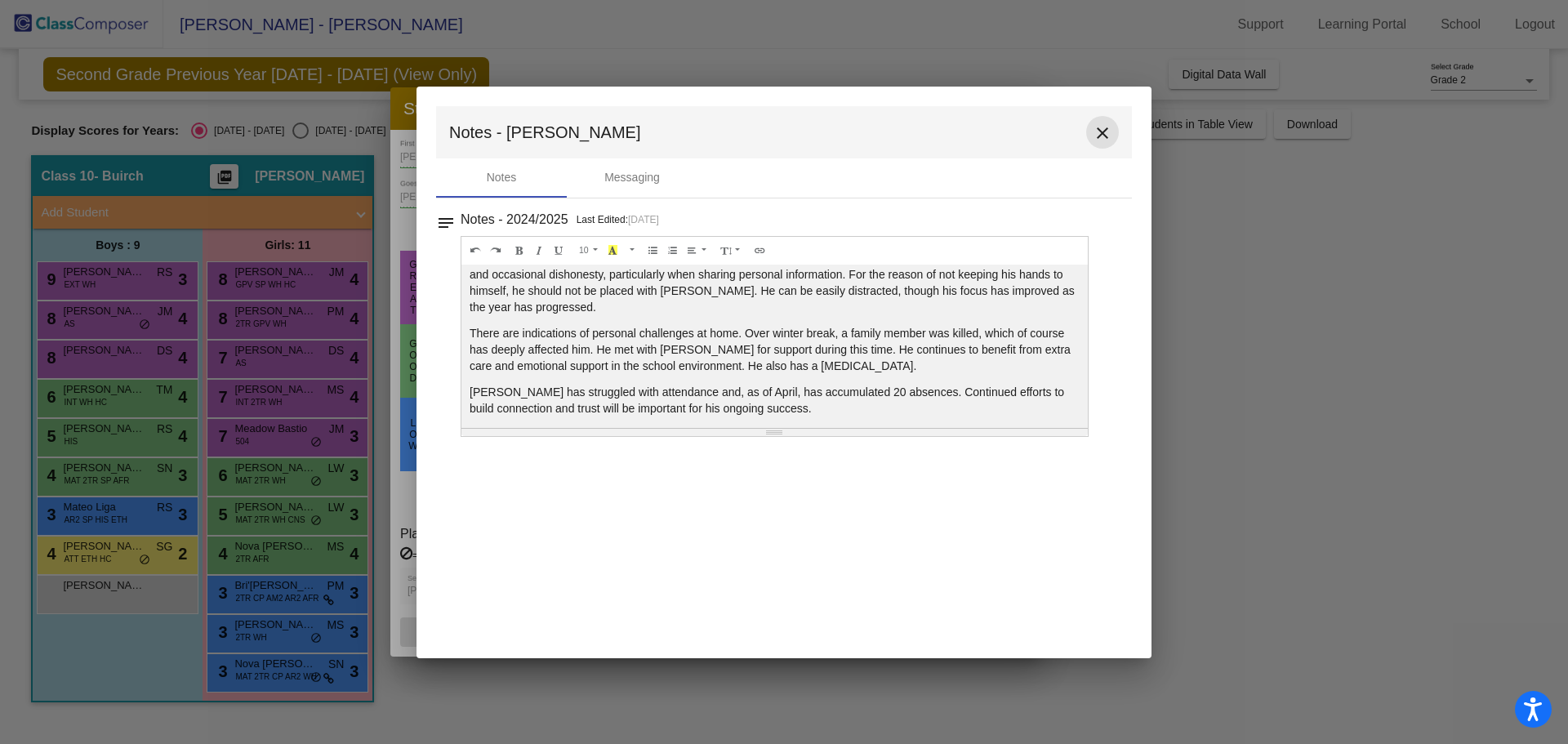
click at [1098, 126] on mat-icon "close" at bounding box center [1103, 133] width 19 height 19
